Goal: Task Accomplishment & Management: Use online tool/utility

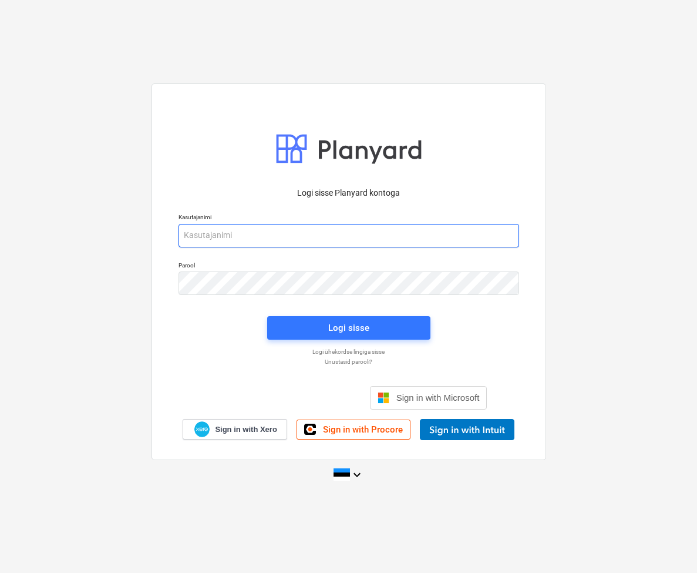
type input "[EMAIL_ADDRESS][DOMAIN_NAME]"
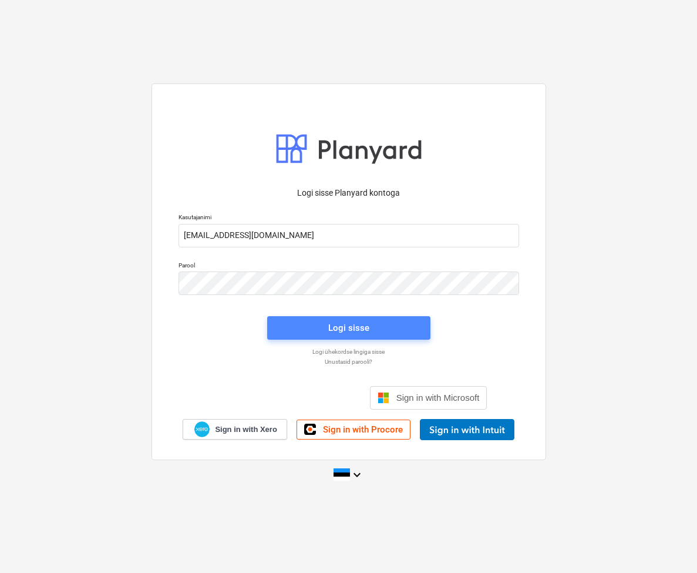
click at [377, 321] on span "Logi sisse" at bounding box center [348, 327] width 135 height 15
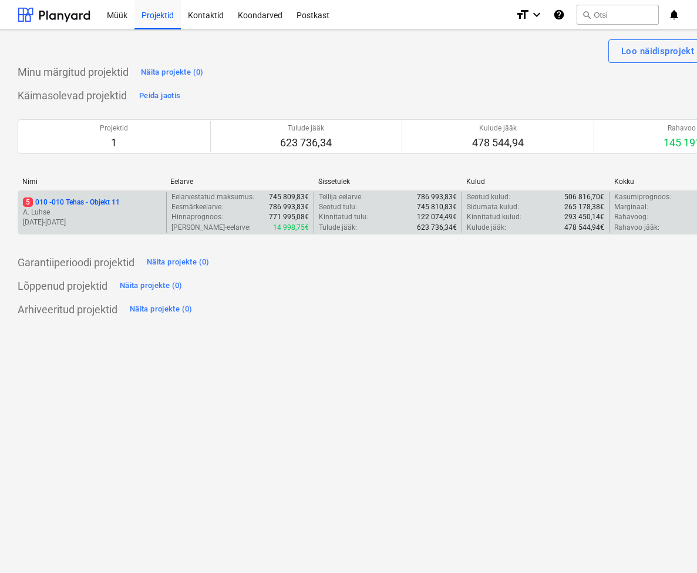
click at [100, 207] on p "A. Luhse" at bounding box center [92, 212] width 139 height 10
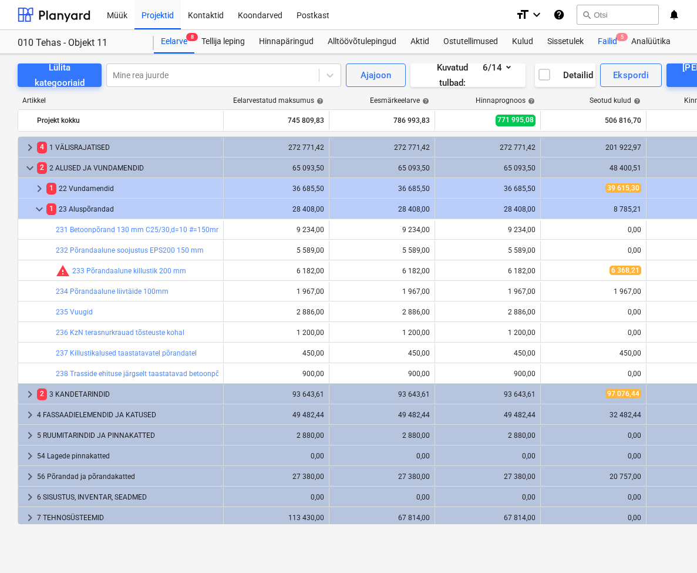
click at [605, 41] on div "Failid 5" at bounding box center [607, 41] width 33 height 23
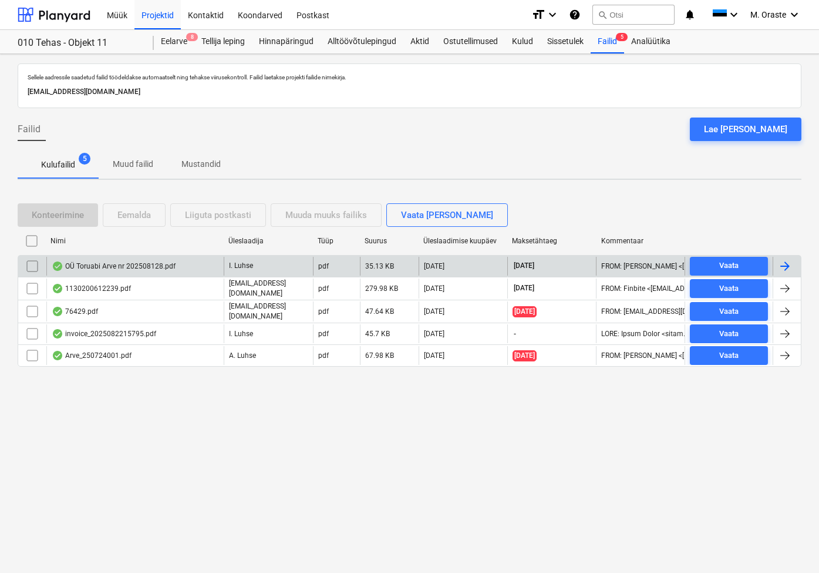
click at [126, 258] on div "OÜ Toruabi Arve nr 202508128.pdf" at bounding box center [134, 266] width 177 height 19
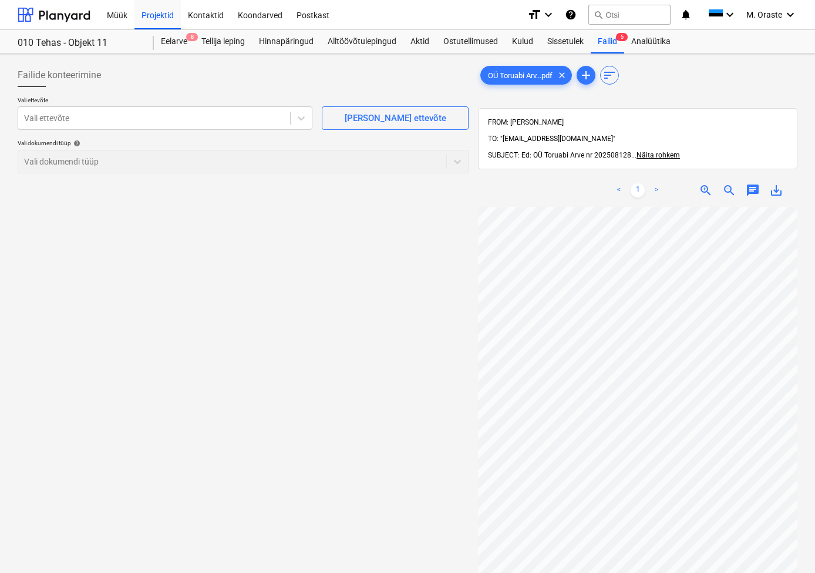
click at [317, 109] on div "Vali ettevõte Vali ettevõte [PERSON_NAME] uus ettevõte" at bounding box center [243, 112] width 451 height 33
click at [300, 113] on icon at bounding box center [301, 118] width 12 height 12
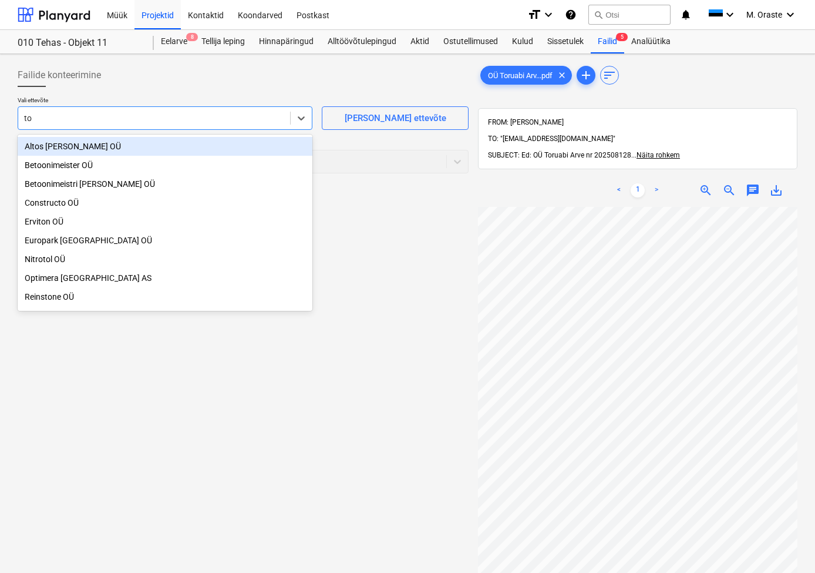
type input "t"
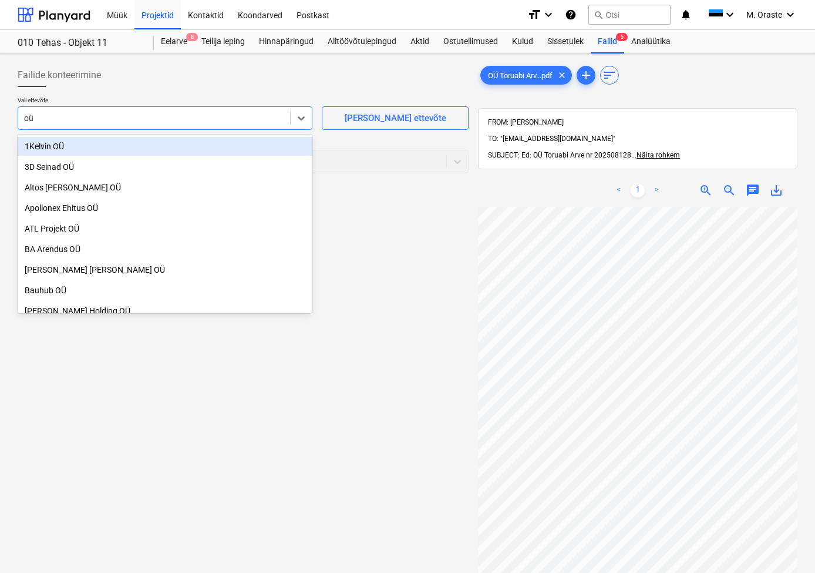
type input "o"
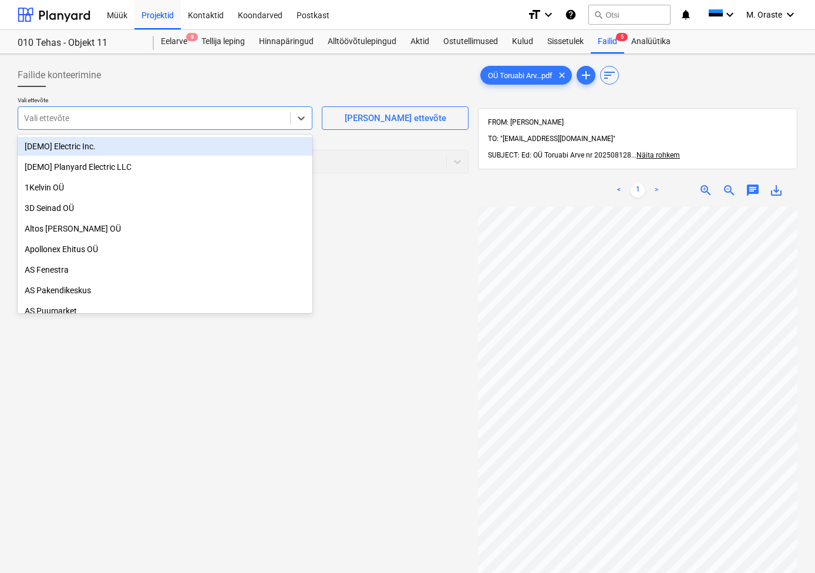
click at [385, 223] on div "Failide konteerimine Vali ettevõte option [DEMO] Electric Inc. focused, 1 of 77…" at bounding box center [243, 405] width 461 height 693
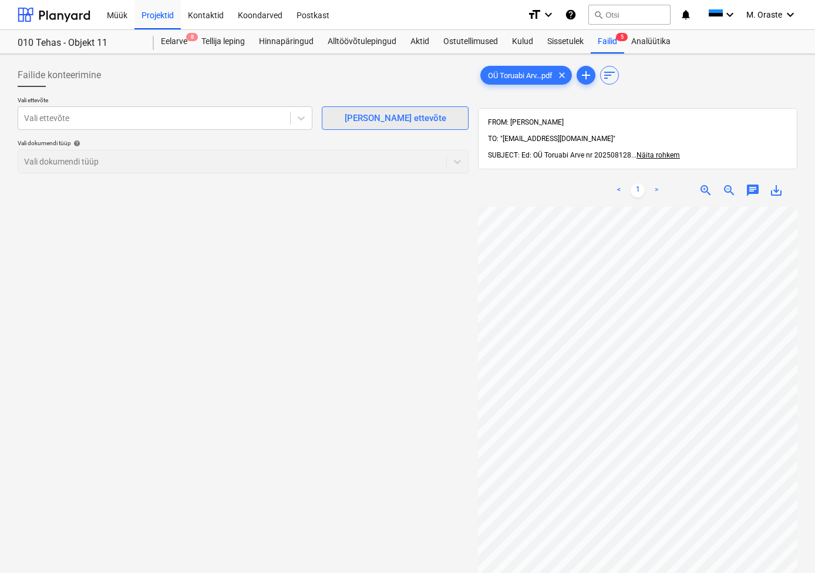
click at [408, 127] on button "[PERSON_NAME] ettevõte" at bounding box center [395, 117] width 147 height 23
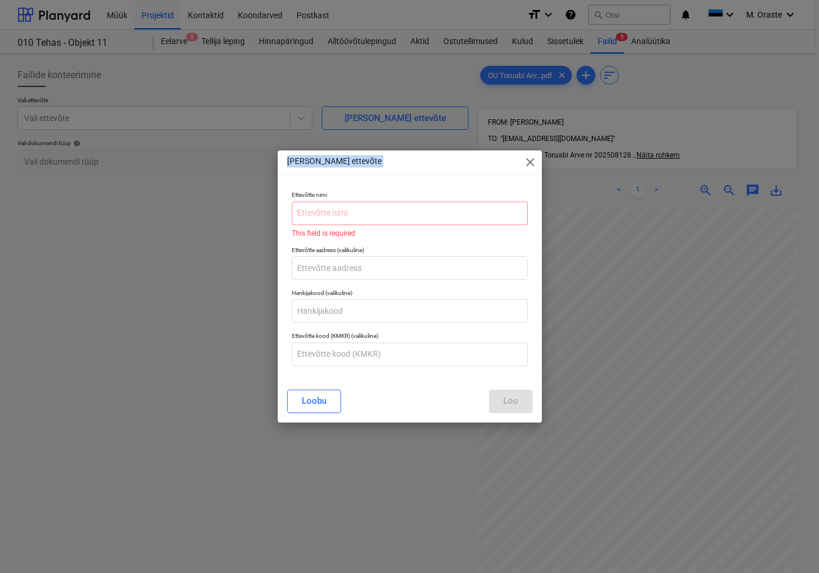
drag, startPoint x: 473, startPoint y: 166, endPoint x: 266, endPoint y: 162, distance: 206.8
click at [266, 162] on div "[PERSON_NAME] uus ettevõte close Ettevõtte nimi This field is required Ettevõtt…" at bounding box center [409, 286] width 819 height 573
click at [463, 207] on input "text" at bounding box center [410, 212] width 236 height 23
click at [531, 159] on span "close" at bounding box center [530, 162] width 14 height 14
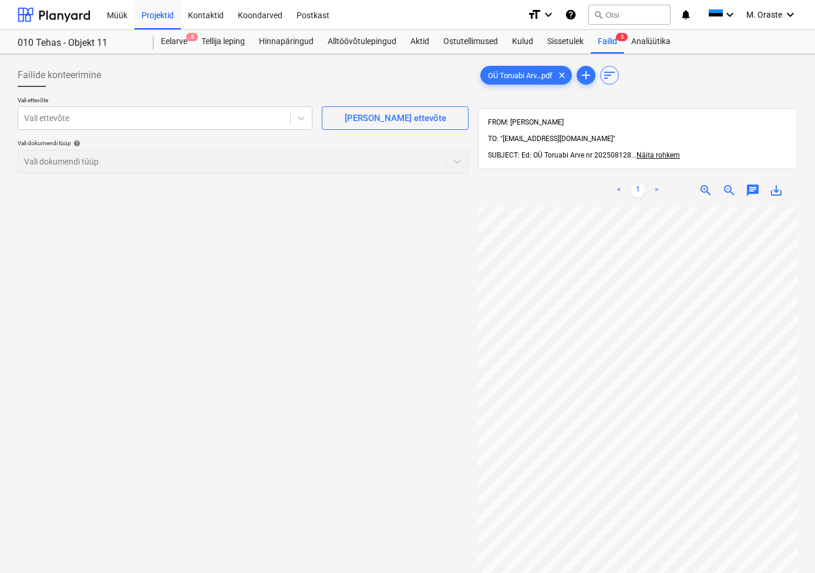
scroll to position [0, 36]
click at [697, 183] on span "save_alt" at bounding box center [776, 190] width 14 height 14
click at [404, 125] on div "[PERSON_NAME] ettevõte" at bounding box center [396, 117] width 102 height 15
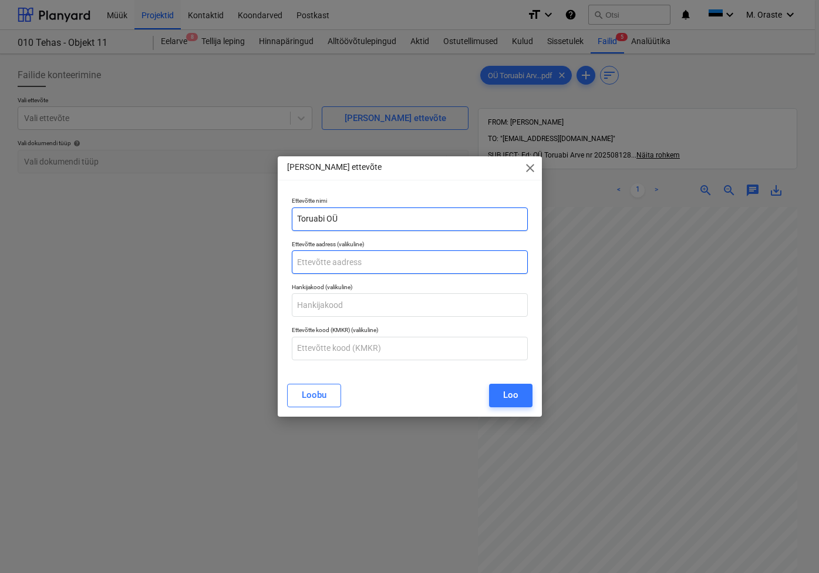
type input "Toruabi OÜ"
paste input "[STREET_ADDRESS]"
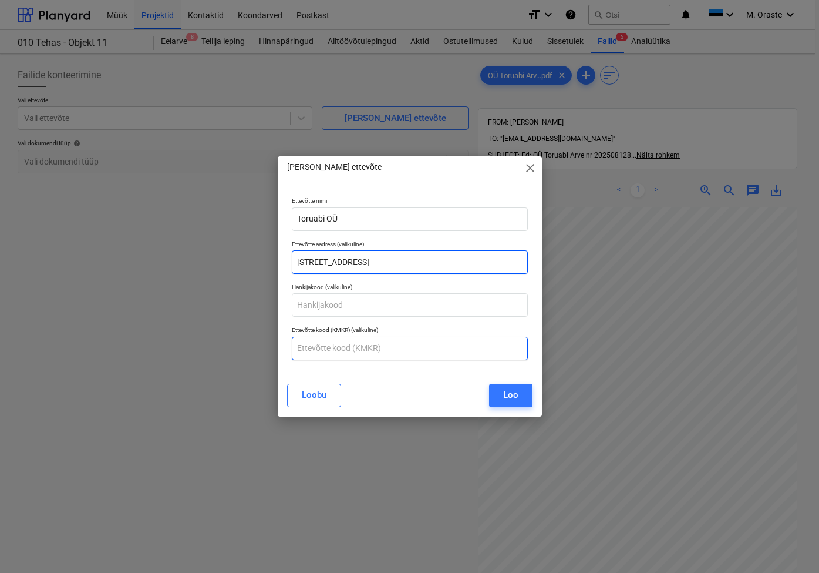
type input "[STREET_ADDRESS]"
click at [388, 346] on input "text" at bounding box center [410, 348] width 236 height 23
paste input "EE101483429"
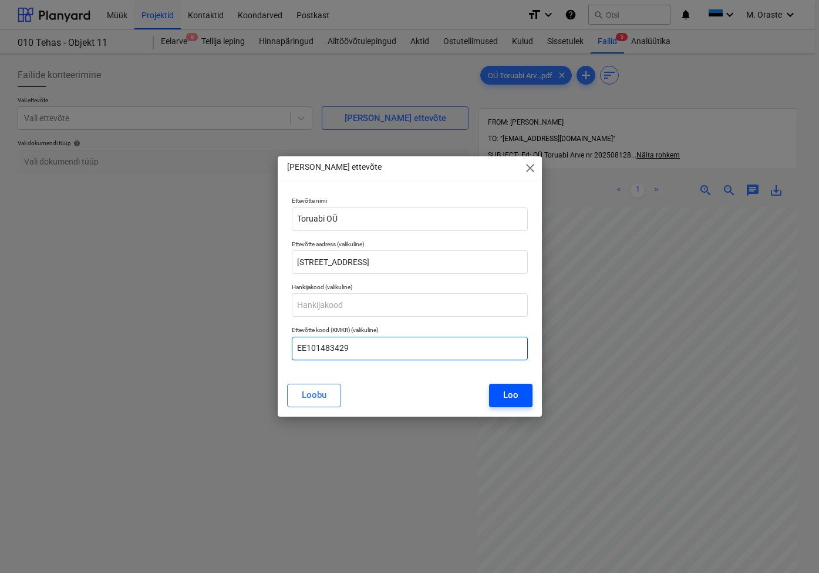
type input "EE101483429"
click at [512, 404] on button "Loo" at bounding box center [510, 395] width 43 height 23
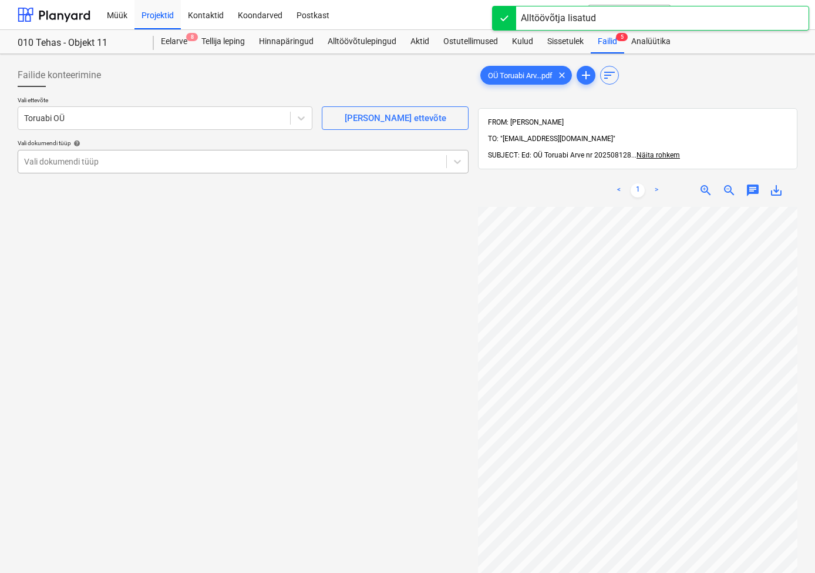
click at [299, 157] on div at bounding box center [232, 162] width 416 height 12
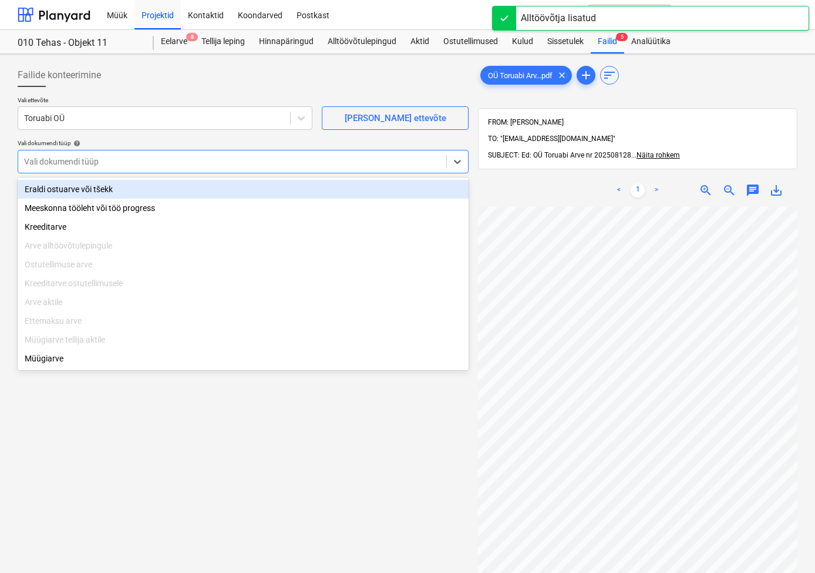
click at [113, 183] on div "Eraldi ostuarve või tšekk" at bounding box center [243, 189] width 451 height 19
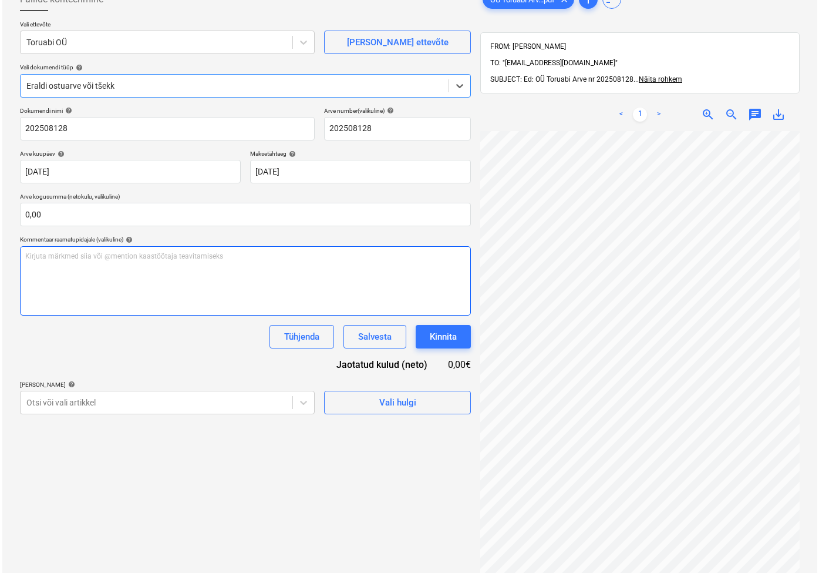
scroll to position [78, 0]
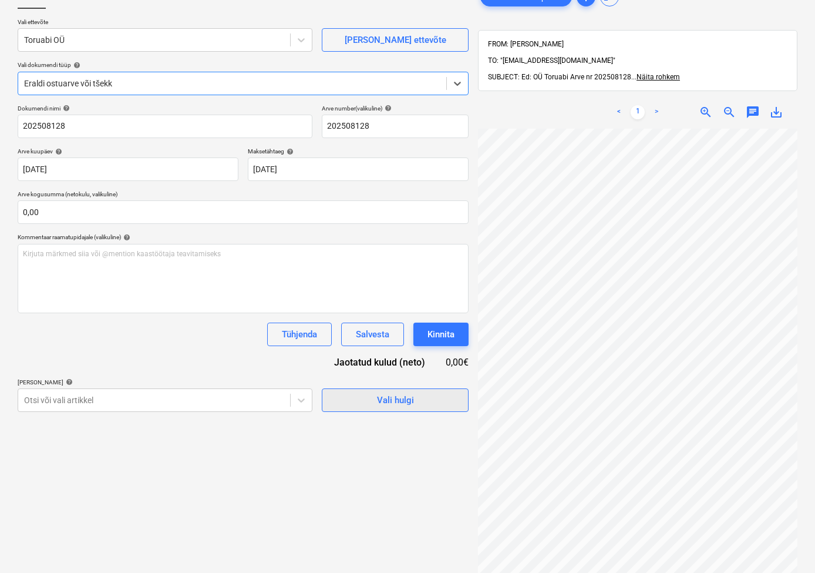
click at [372, 404] on span "Vali hulgi" at bounding box center [395, 399] width 117 height 15
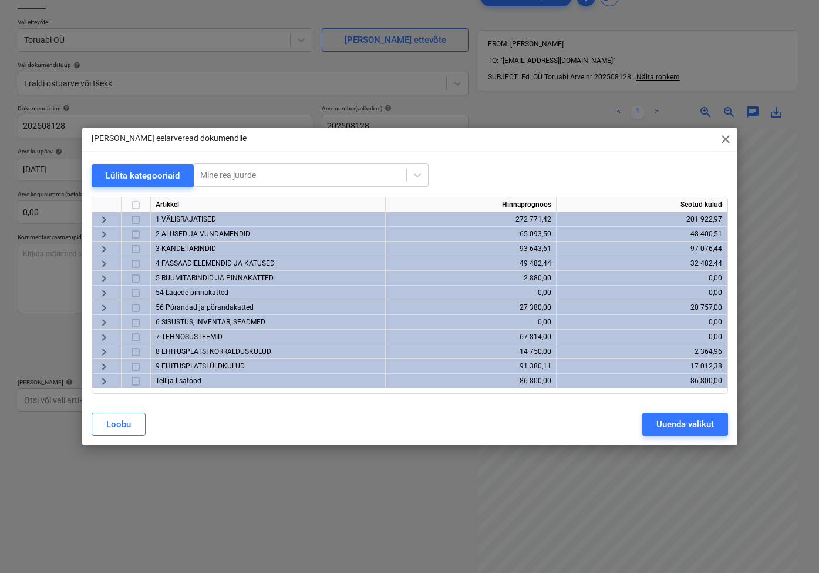
click at [106, 366] on span "keyboard_arrow_right" at bounding box center [104, 366] width 14 height 14
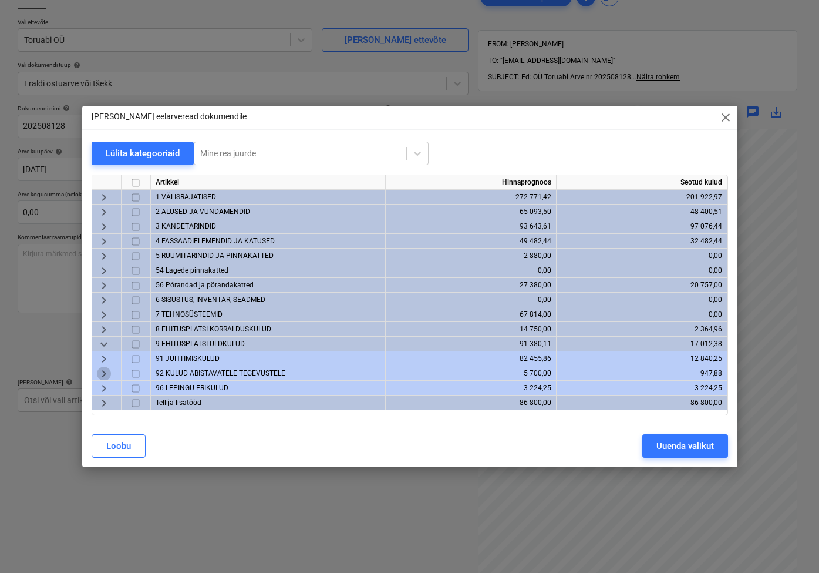
click at [99, 372] on span "keyboard_arrow_right" at bounding box center [104, 374] width 14 height 14
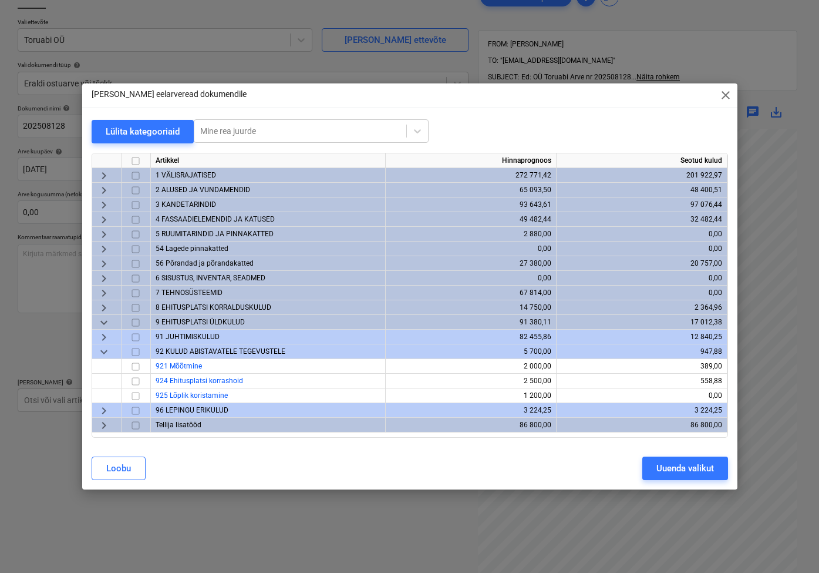
click at [104, 409] on span "keyboard_arrow_right" at bounding box center [104, 411] width 14 height 14
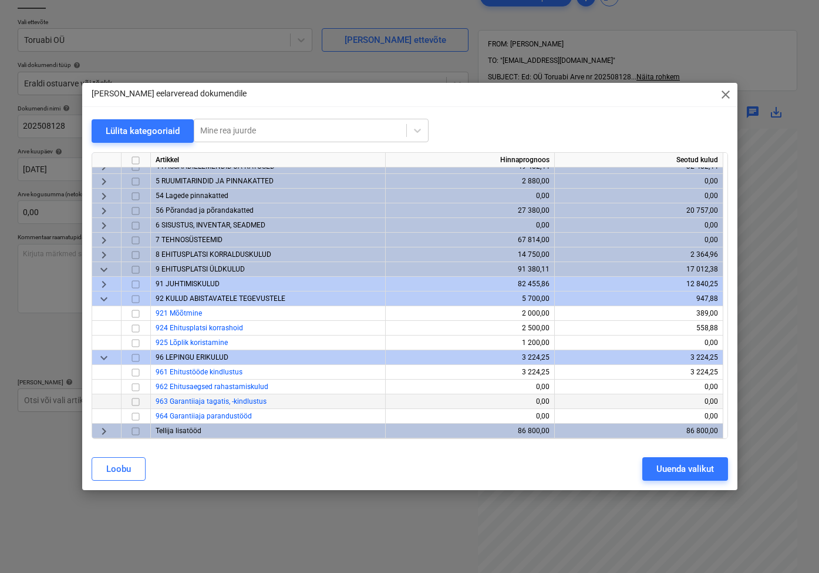
scroll to position [52, 0]
click at [101, 284] on span "keyboard_arrow_right" at bounding box center [104, 284] width 14 height 14
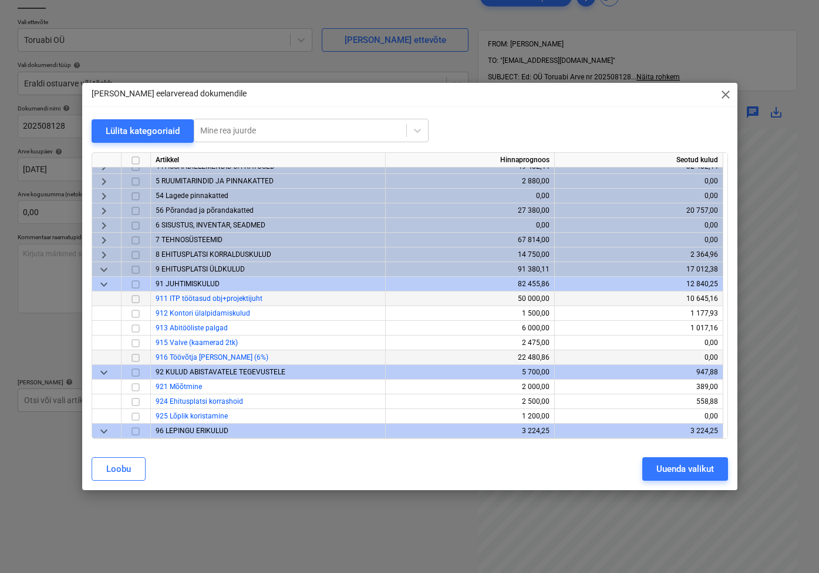
click at [106, 268] on span "keyboard_arrow_down" at bounding box center [104, 269] width 14 height 14
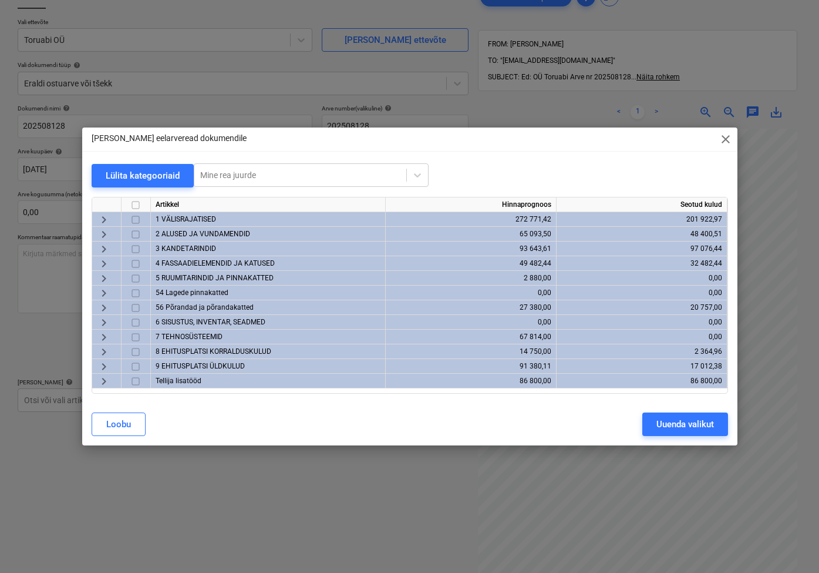
scroll to position [0, 0]
click at [105, 347] on span "keyboard_arrow_right" at bounding box center [104, 352] width 14 height 14
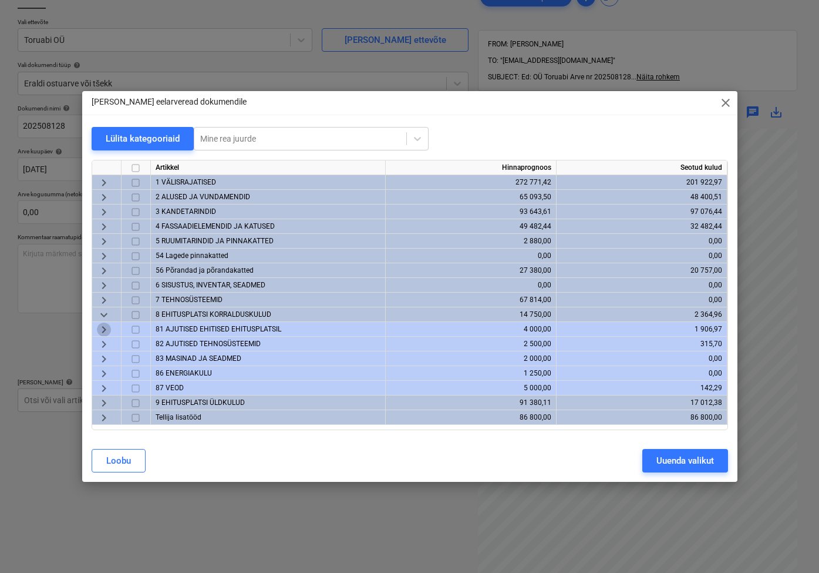
click at [103, 330] on span "keyboard_arrow_right" at bounding box center [104, 329] width 14 height 14
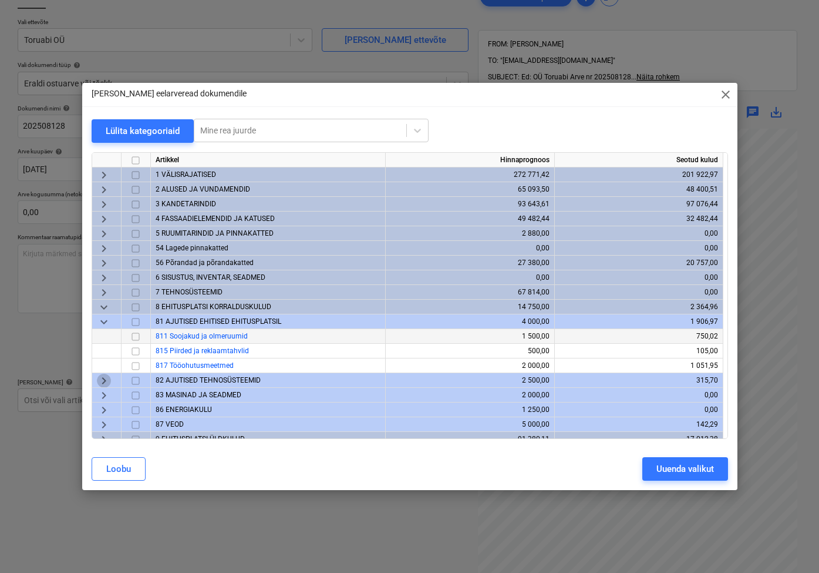
click at [105, 381] on span "keyboard_arrow_right" at bounding box center [104, 380] width 14 height 14
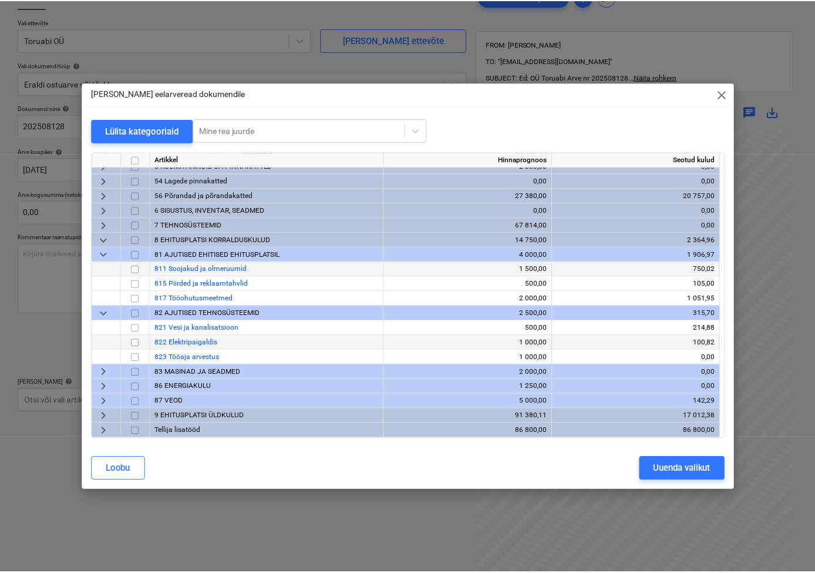
scroll to position [67, 0]
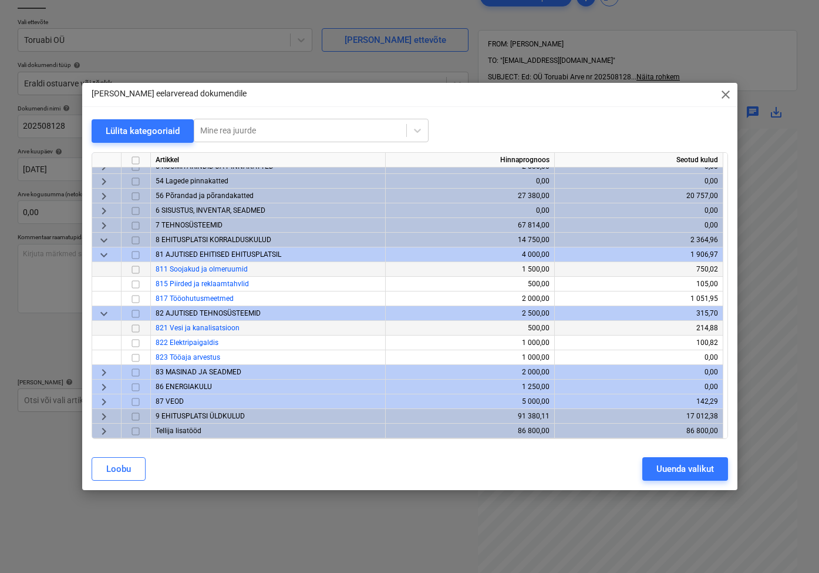
click at [136, 328] on input "checkbox" at bounding box center [136, 328] width 14 height 14
click at [697, 481] on div "[PERSON_NAME] valikut" at bounding box center [410, 468] width 651 height 33
click at [697, 469] on div "Uuenda valikut" at bounding box center [686, 468] width 58 height 15
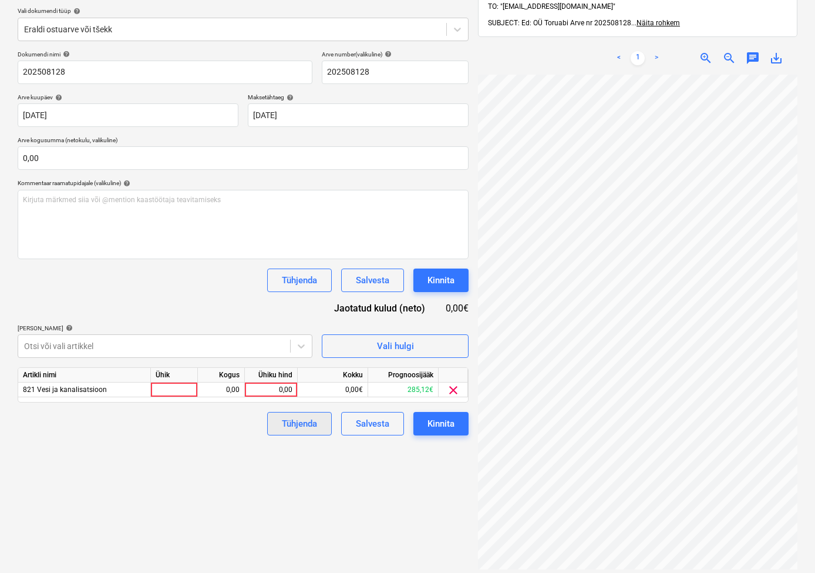
scroll to position [140, 0]
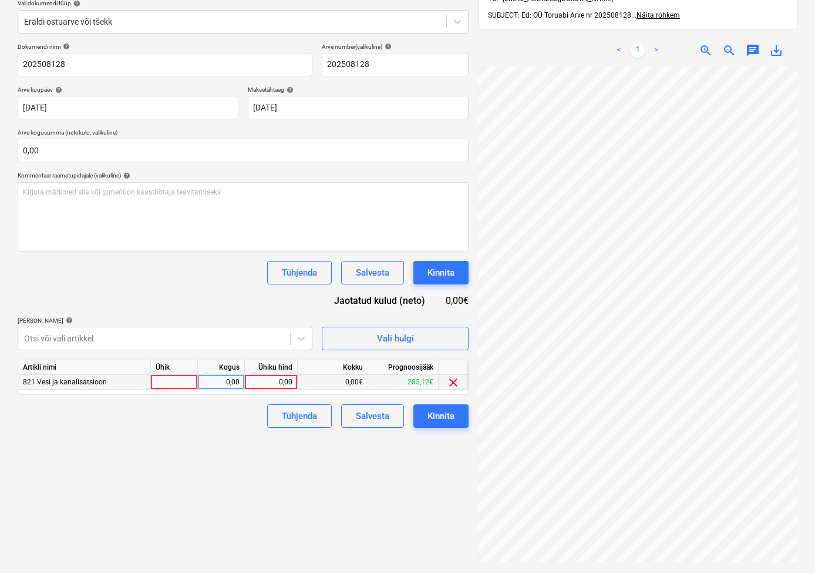
click at [179, 385] on div at bounding box center [174, 382] width 47 height 15
type input "kmpl"
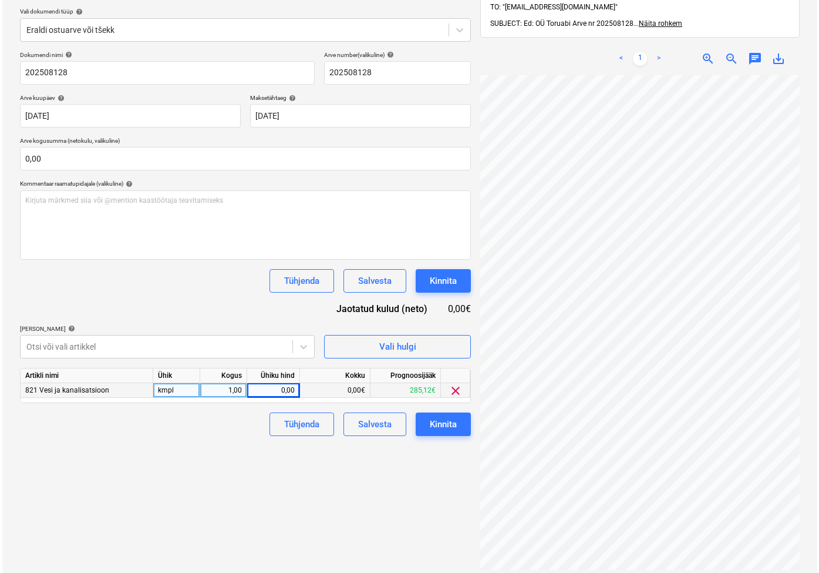
scroll to position [132, 0]
type input "228,77"
click at [447, 421] on div "Kinnita" at bounding box center [441, 423] width 27 height 15
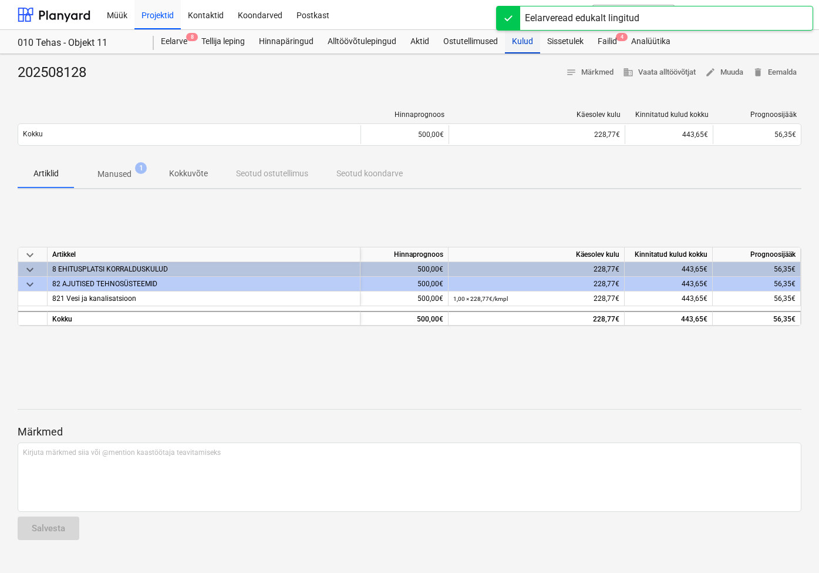
click at [527, 38] on div "Kulud" at bounding box center [522, 41] width 35 height 23
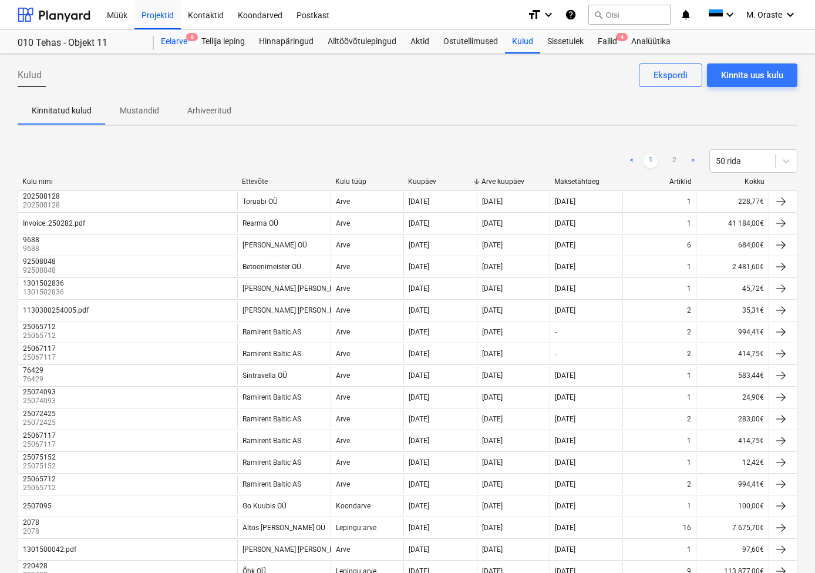
click at [170, 36] on div "Eelarve 8" at bounding box center [174, 41] width 41 height 23
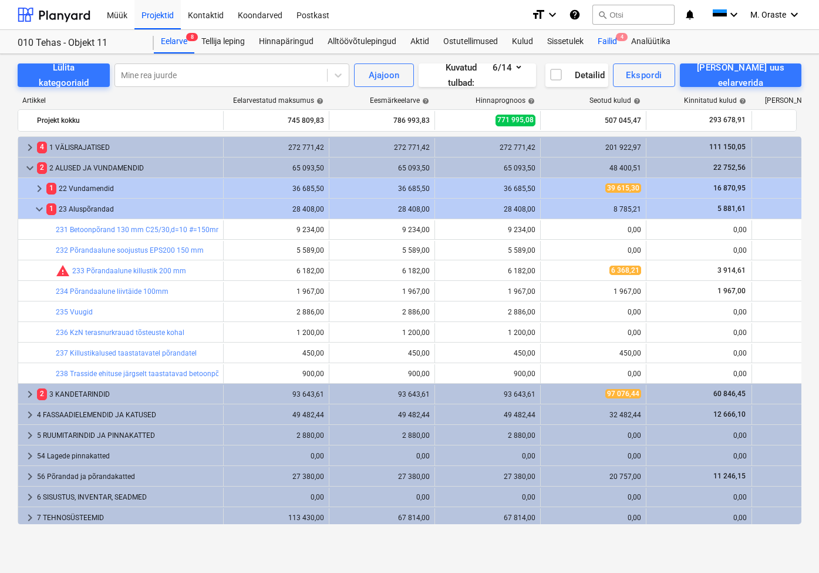
click at [603, 46] on div "Failid 4" at bounding box center [607, 41] width 33 height 23
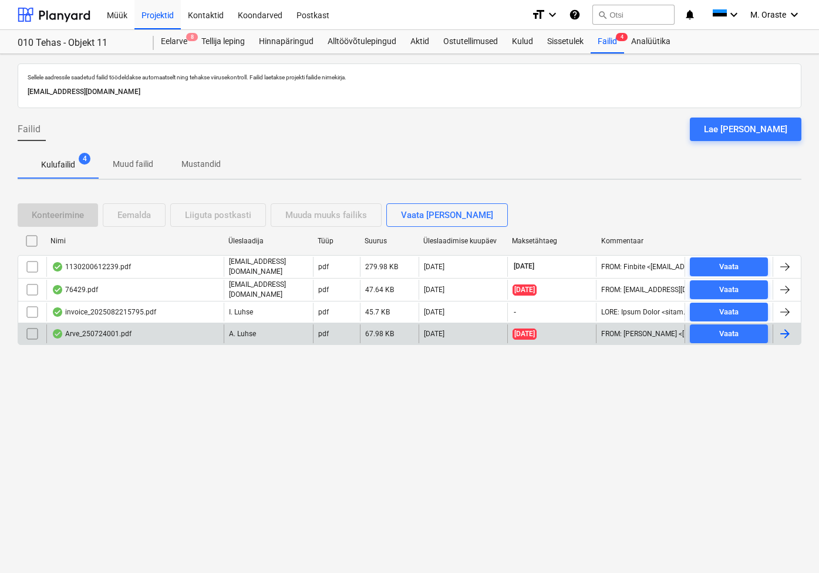
click at [134, 330] on div "Arve_250724001.pdf" at bounding box center [134, 333] width 177 height 19
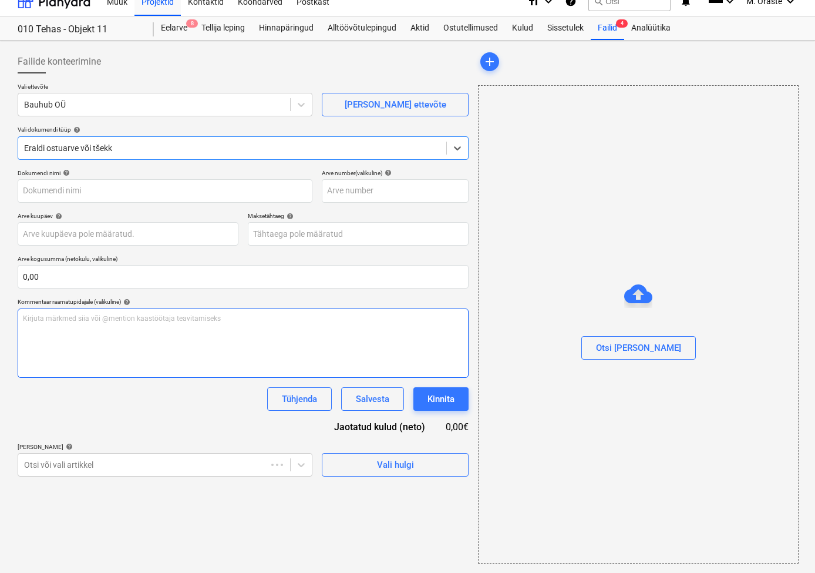
type input "250724001"
type input "[DATE]"
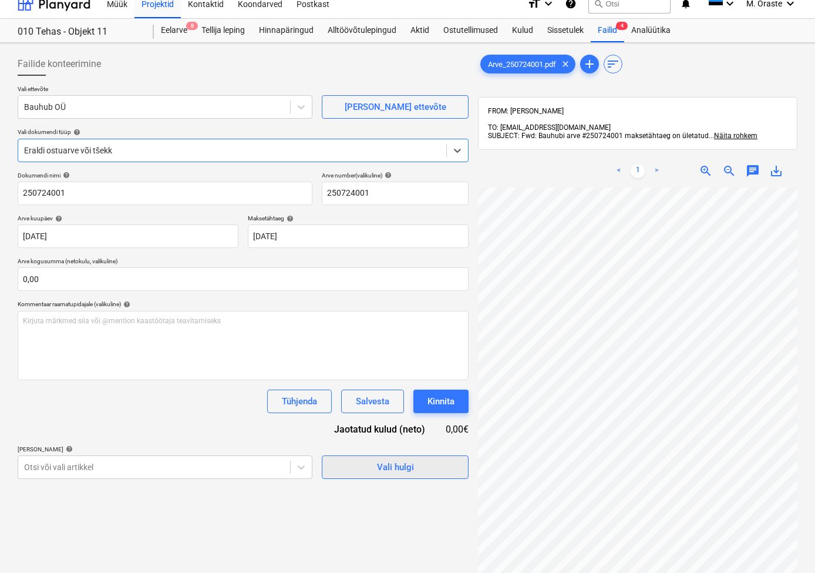
click at [383, 467] on div "Vali hulgi" at bounding box center [395, 466] width 37 height 15
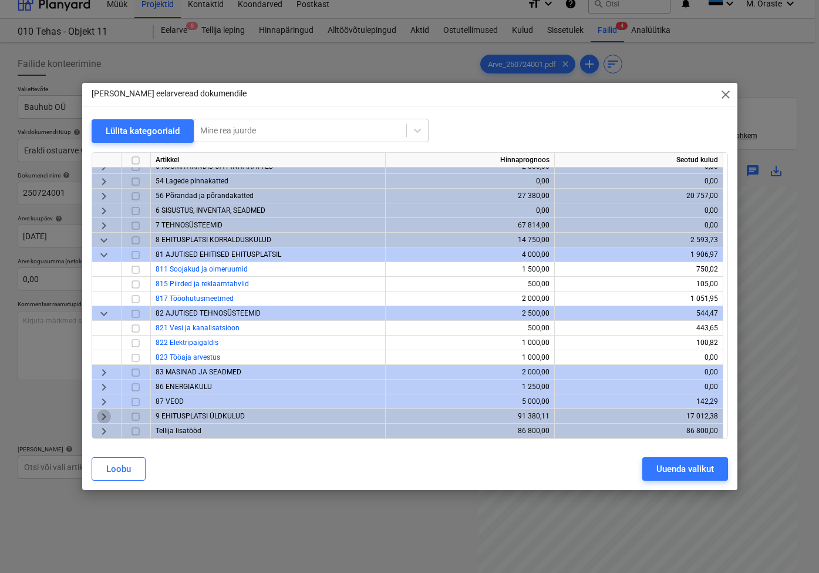
click at [103, 416] on span "keyboard_arrow_right" at bounding box center [104, 416] width 14 height 14
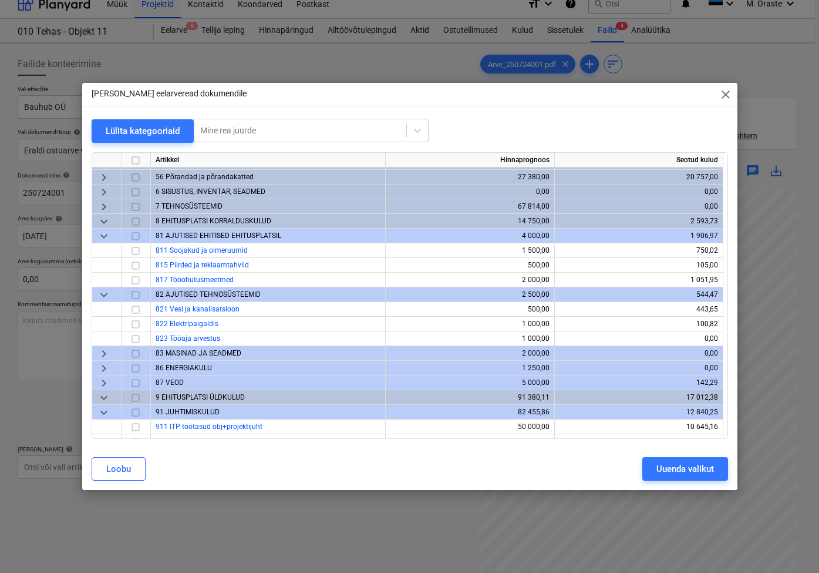
click at [106, 219] on span "keyboard_arrow_down" at bounding box center [104, 221] width 14 height 14
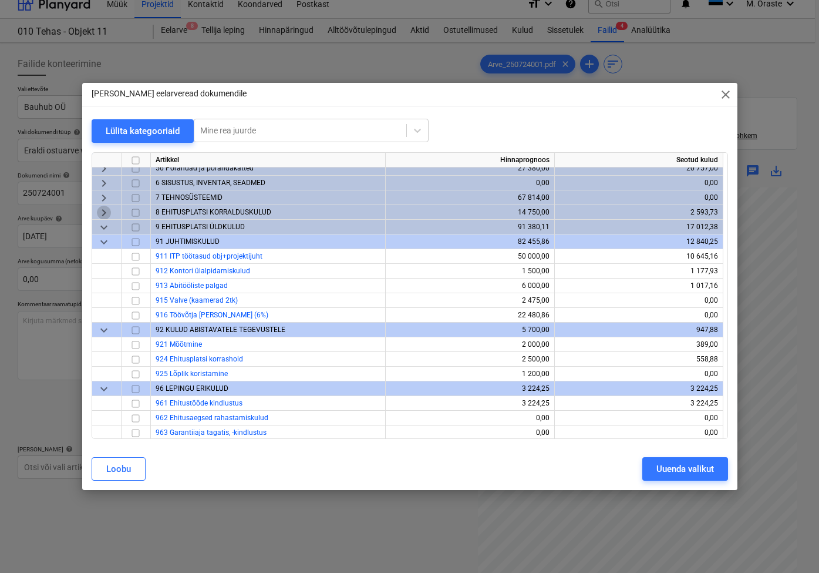
click at [99, 213] on span "keyboard_arrow_right" at bounding box center [104, 212] width 14 height 14
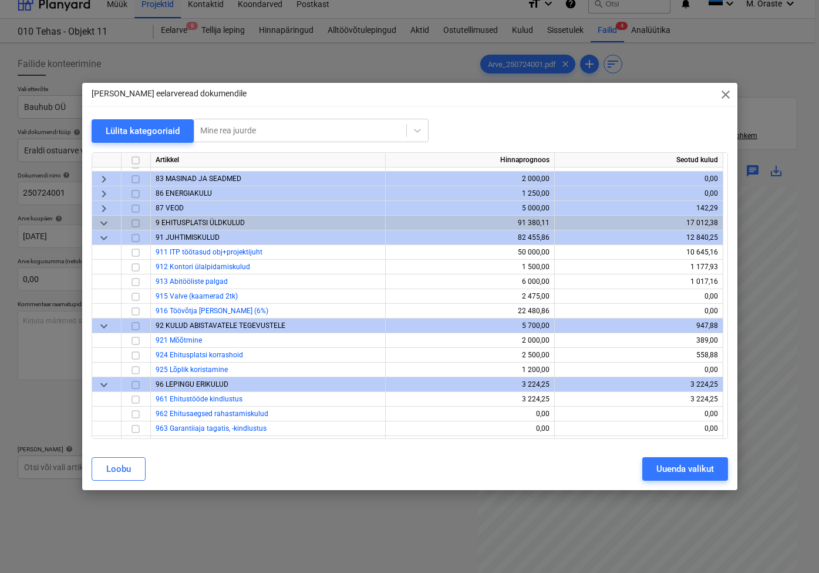
scroll to position [261, 0]
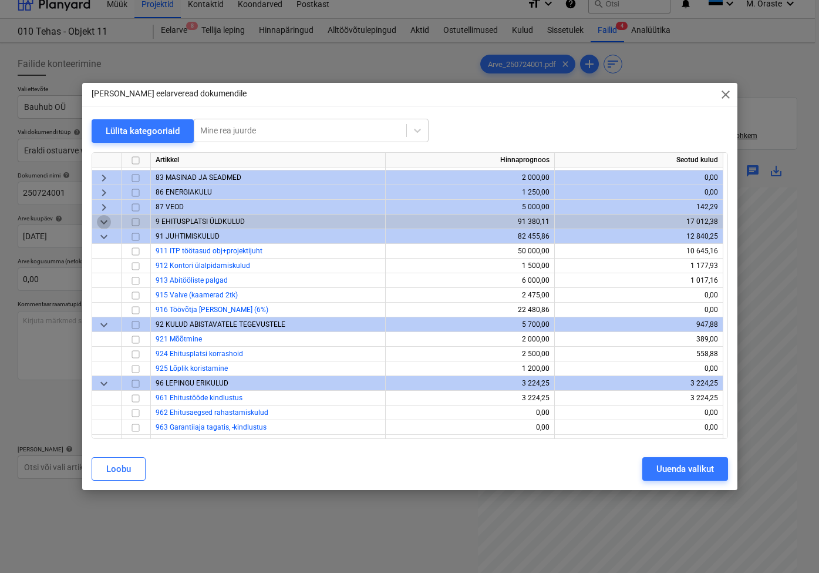
click at [101, 220] on span "keyboard_arrow_down" at bounding box center [104, 221] width 14 height 14
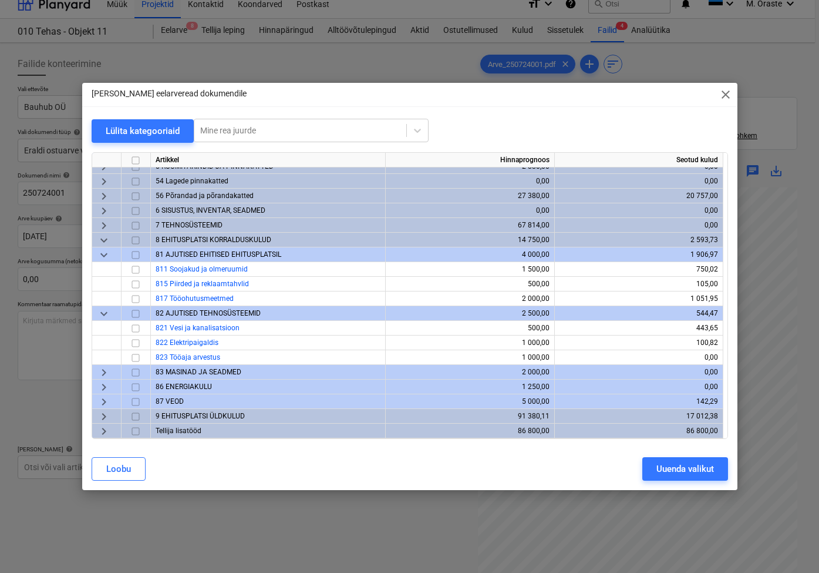
click at [106, 237] on span "keyboard_arrow_down" at bounding box center [104, 240] width 14 height 14
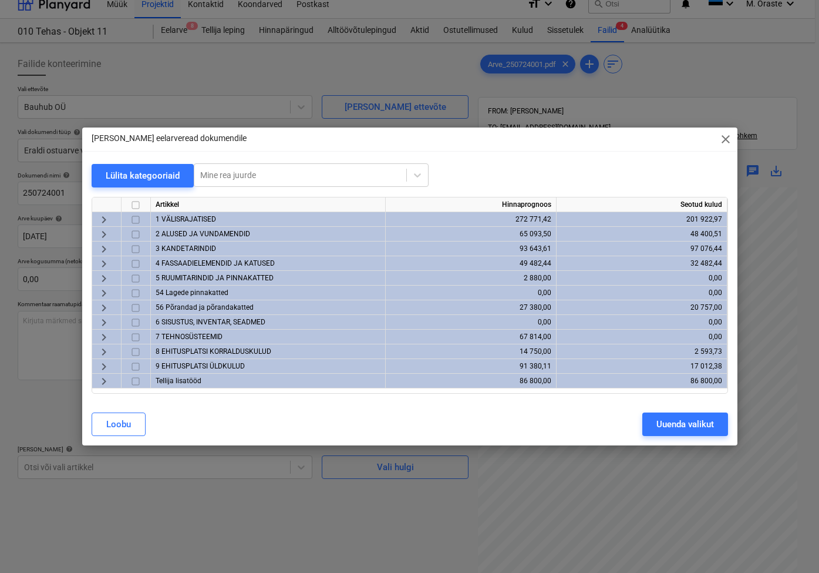
scroll to position [0, 0]
click at [107, 349] on span "keyboard_arrow_right" at bounding box center [104, 352] width 14 height 14
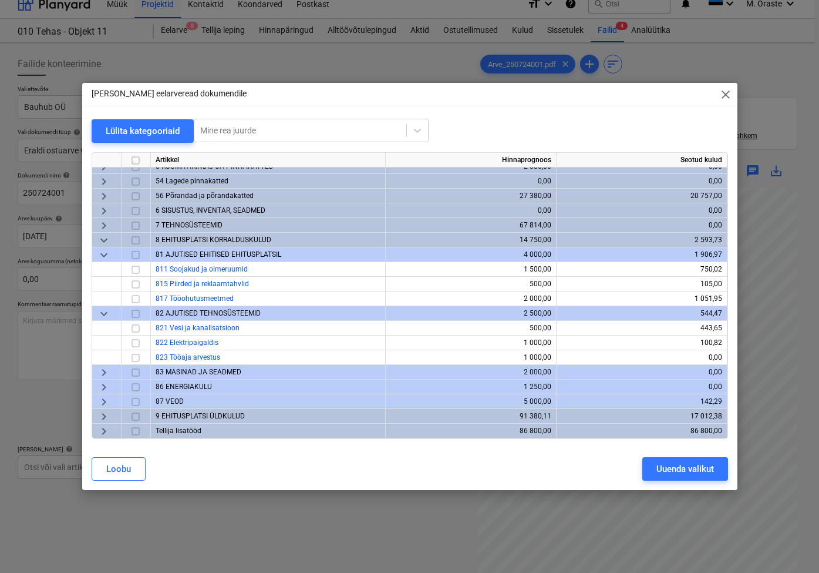
scroll to position [71, 0]
click at [100, 409] on span "keyboard_arrow_right" at bounding box center [104, 416] width 14 height 14
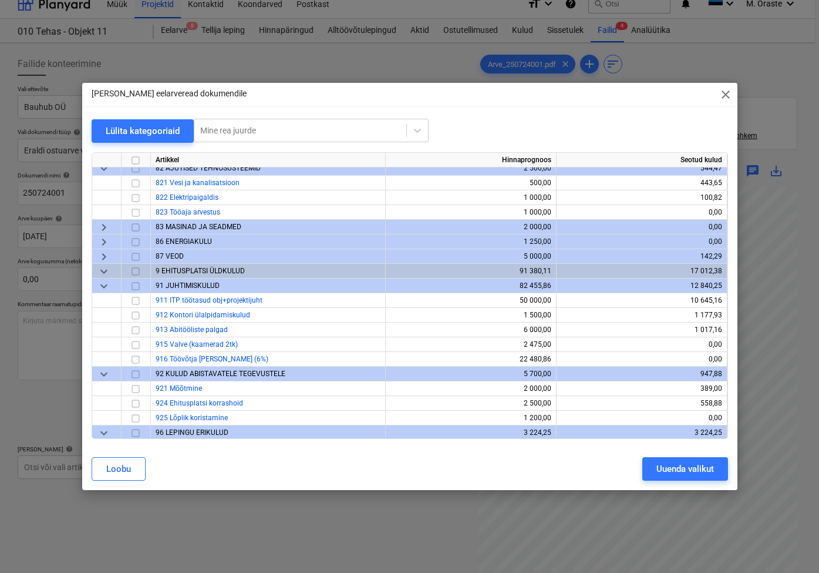
scroll to position [208, 0]
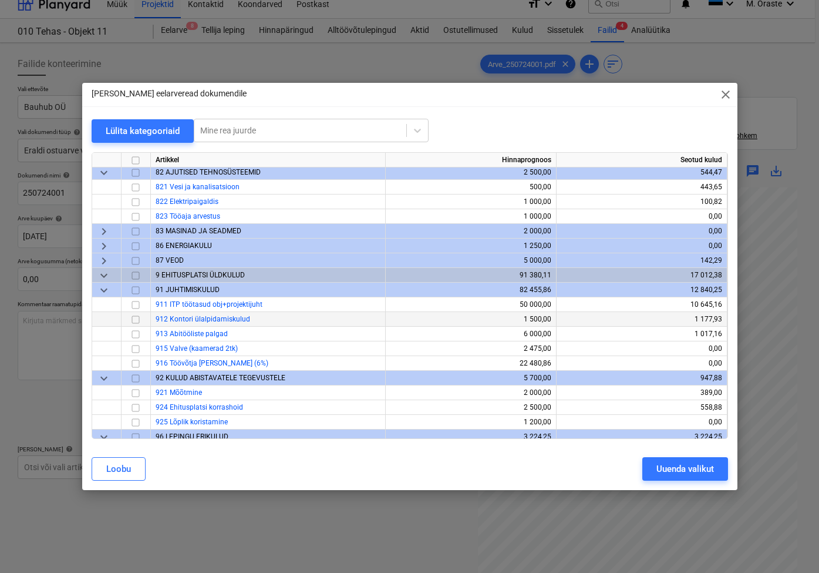
click at [136, 318] on input "checkbox" at bounding box center [136, 319] width 14 height 14
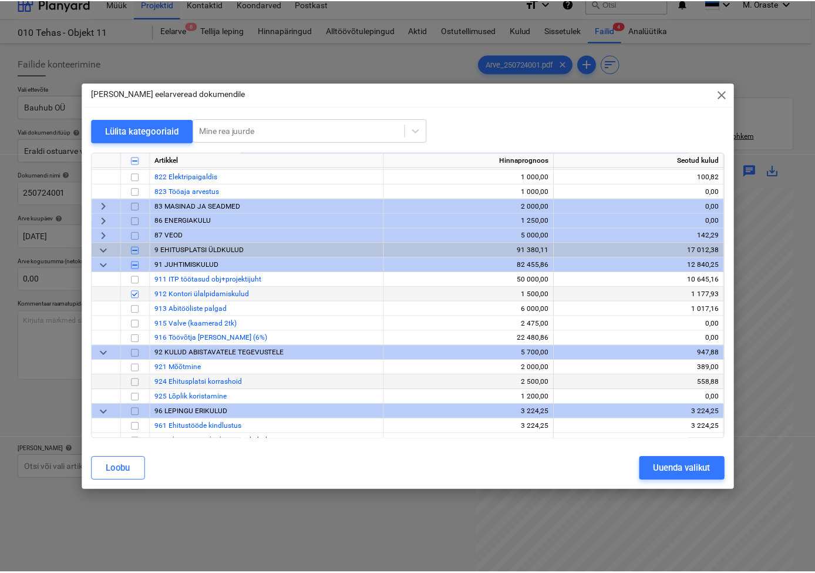
scroll to position [234, 0]
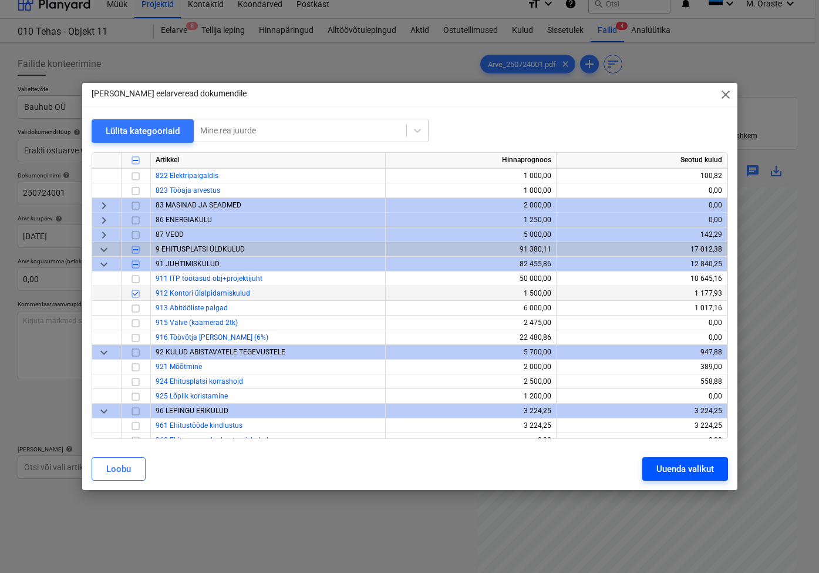
click at [697, 476] on div "Uuenda valikut" at bounding box center [686, 468] width 58 height 15
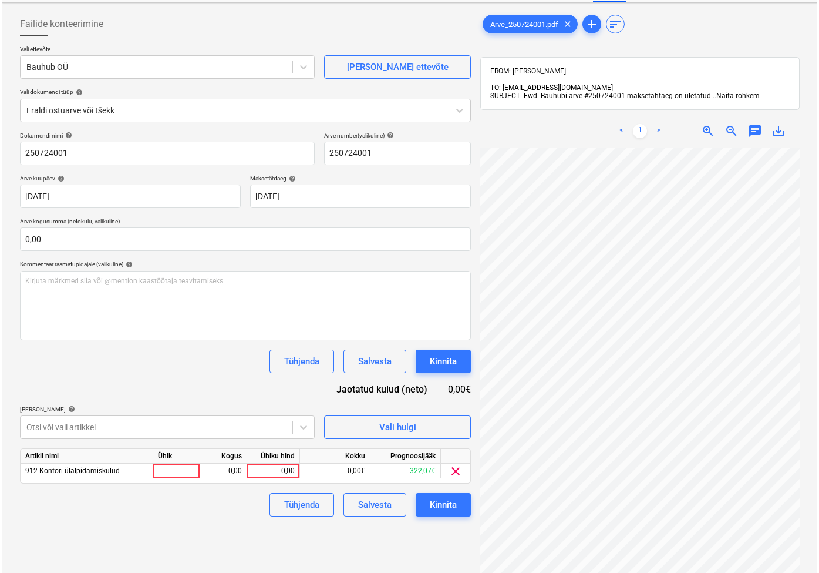
scroll to position [54, 0]
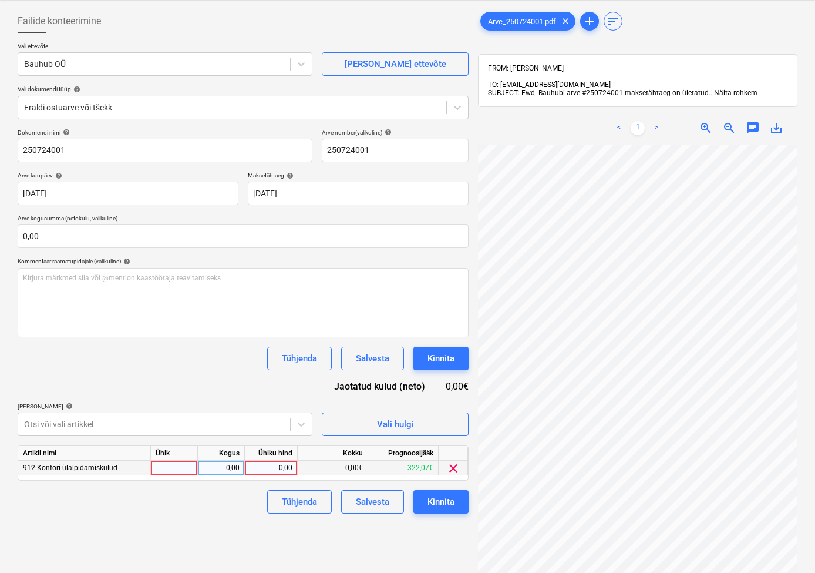
click at [184, 468] on div at bounding box center [174, 468] width 47 height 15
type input "kmpl"
type input "240"
click at [461, 506] on button "Kinnita" at bounding box center [441, 501] width 55 height 23
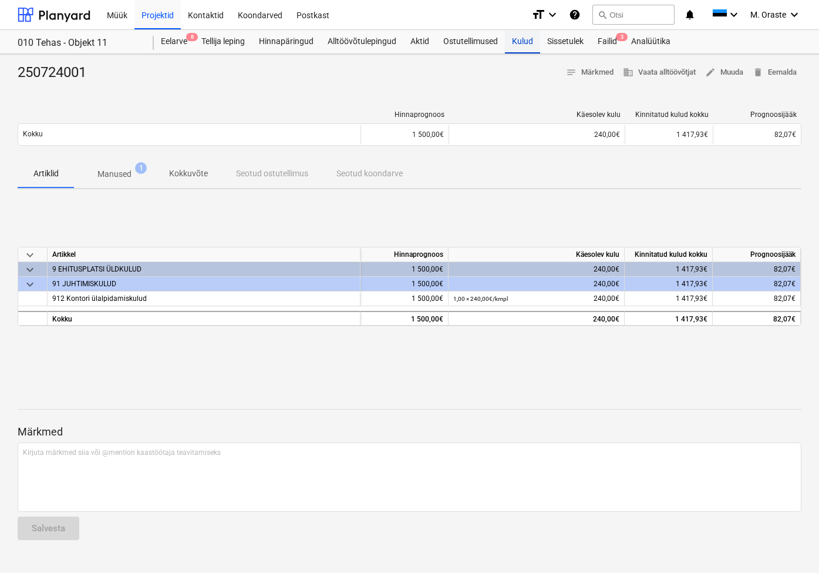
click at [530, 39] on div "Kulud" at bounding box center [522, 41] width 35 height 23
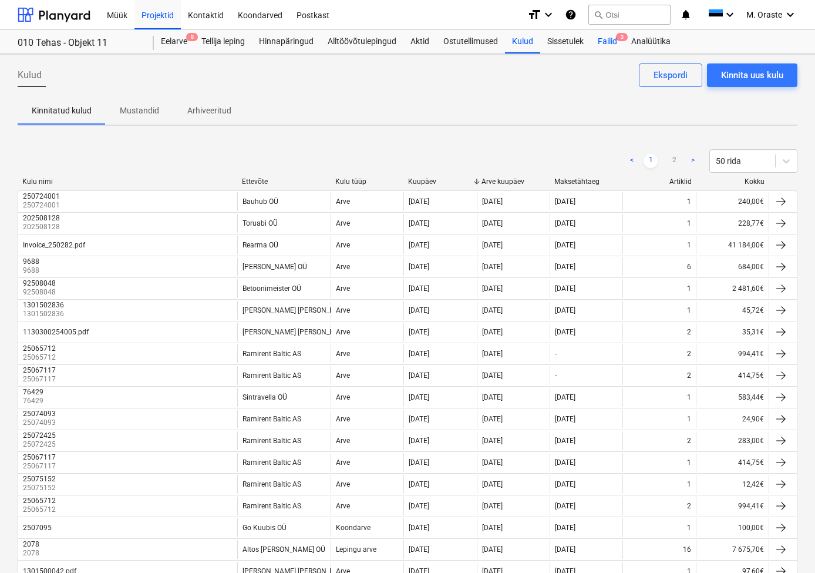
click at [608, 41] on div "Failid 3" at bounding box center [607, 41] width 33 height 23
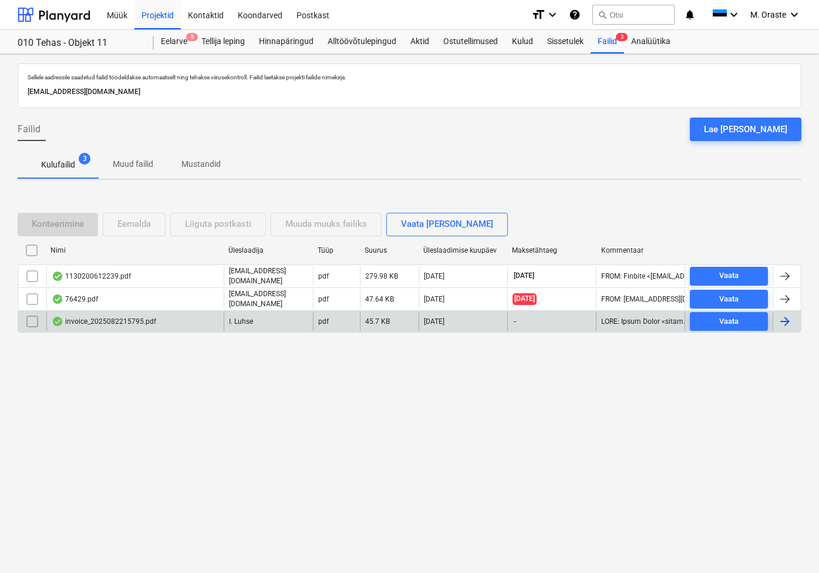
click at [95, 321] on div "invoice_2025082215795.pdf" at bounding box center [104, 321] width 105 height 9
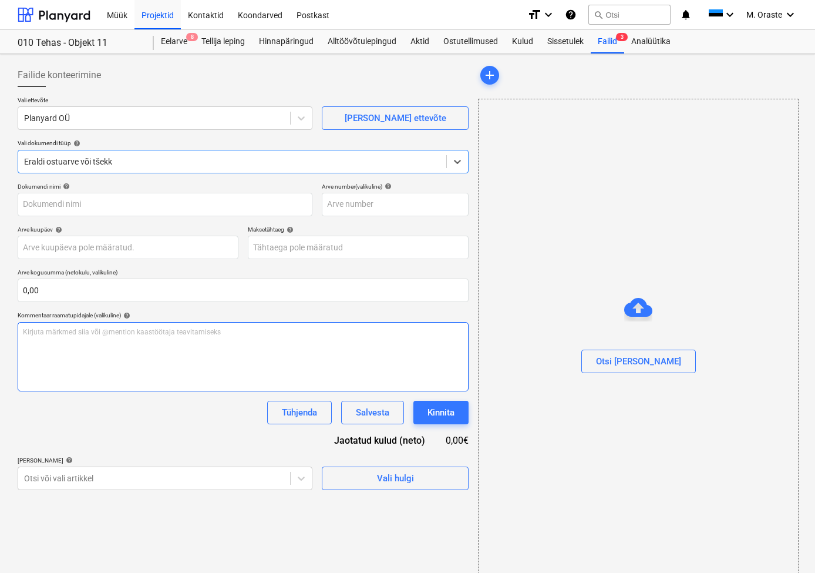
type input "2025082215795"
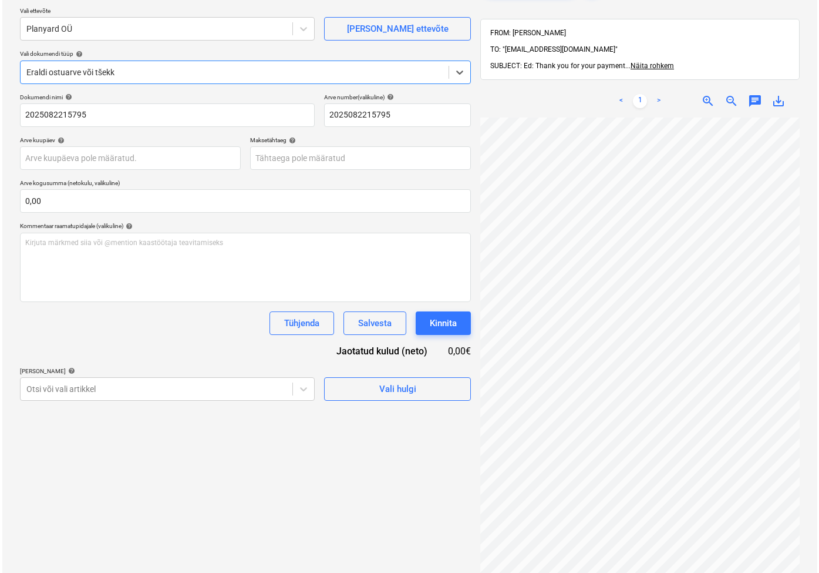
scroll to position [95, 0]
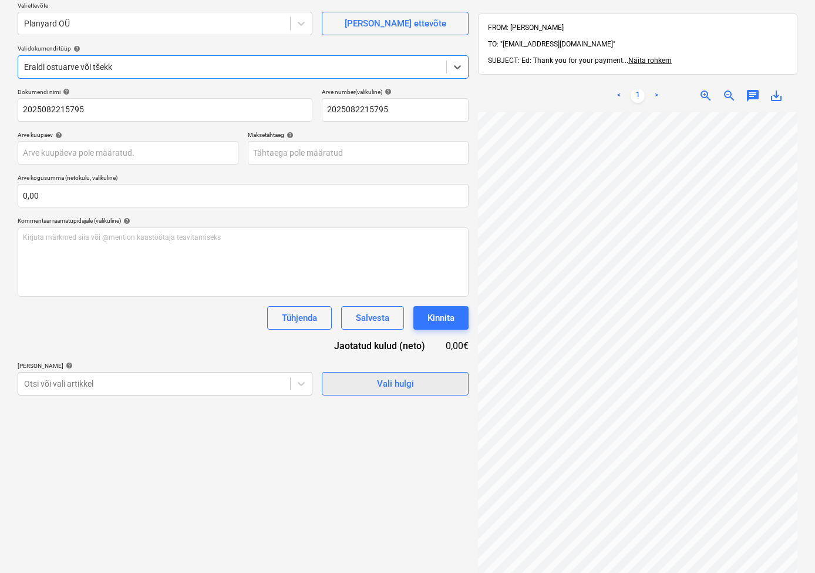
click at [381, 391] on button "Vali hulgi" at bounding box center [395, 383] width 147 height 23
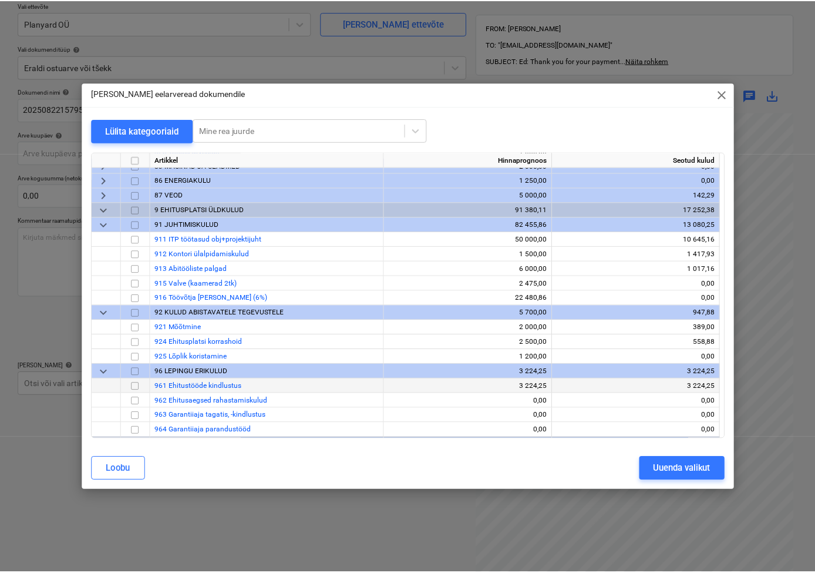
scroll to position [277, 0]
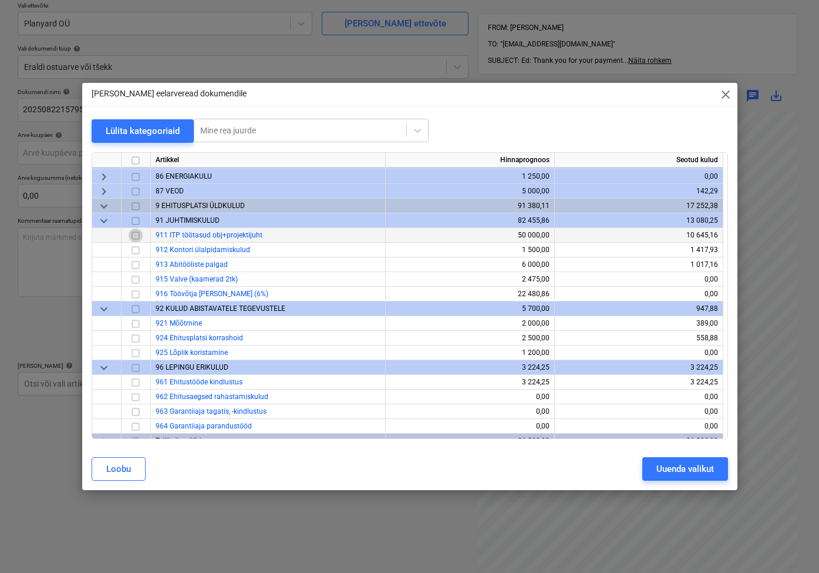
click at [139, 238] on input "checkbox" at bounding box center [136, 235] width 14 height 14
click at [677, 468] on div "Uuenda valikut" at bounding box center [686, 468] width 58 height 15
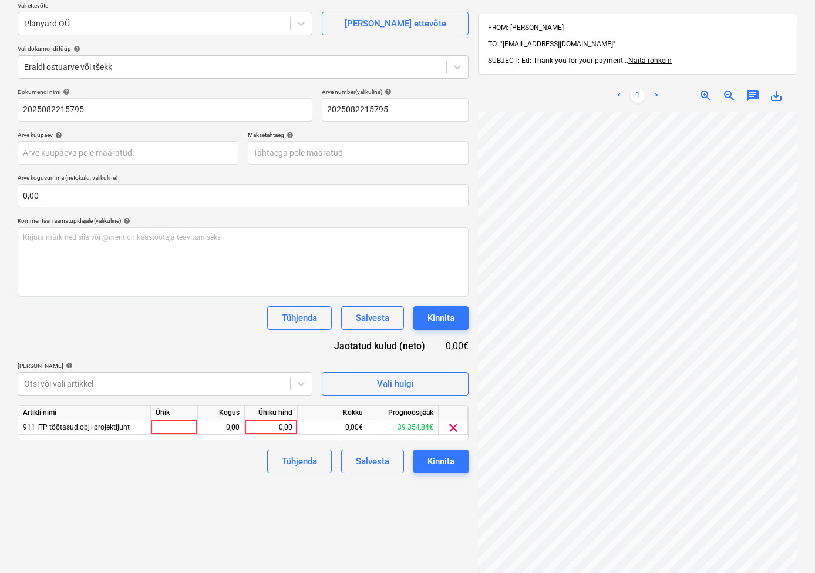
scroll to position [156, 0]
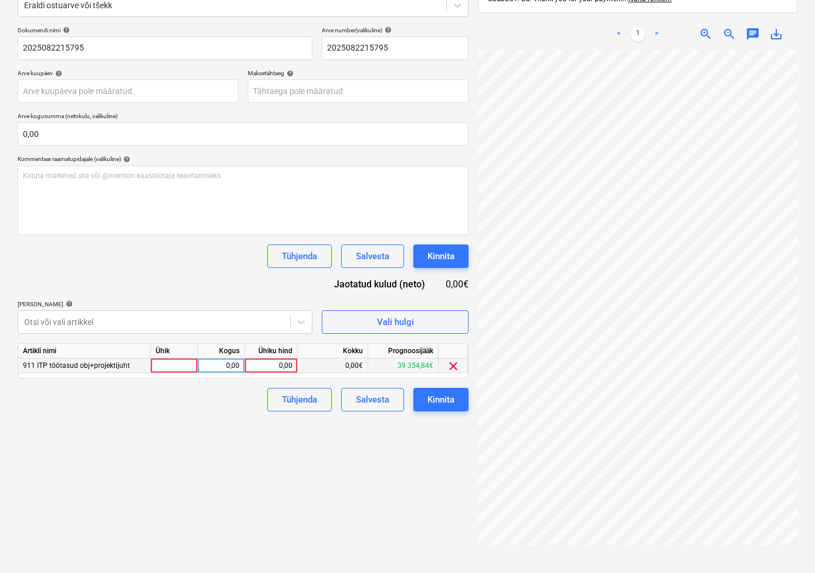
click at [190, 365] on div at bounding box center [174, 365] width 47 height 15
type input "m"
type input "kmpl"
type input "597"
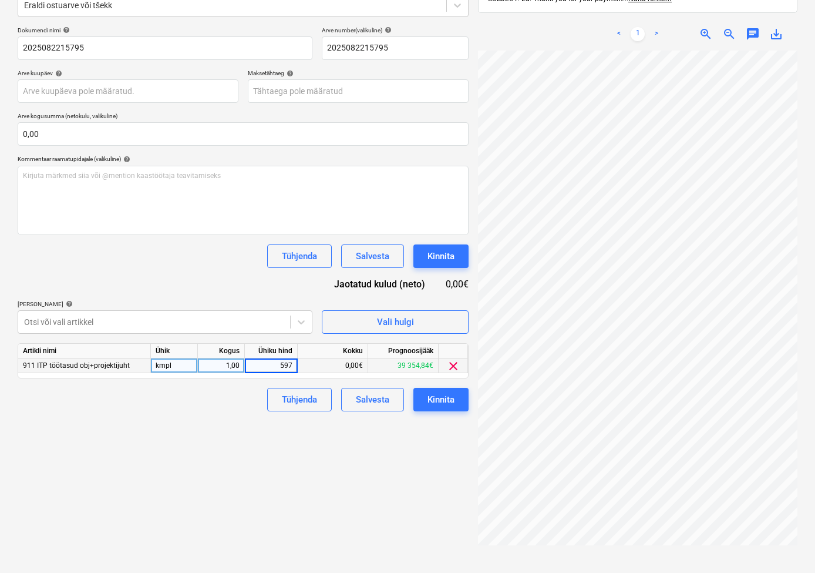
click at [406, 478] on div "Failide konteerimine Vali ettevõte Planyard OÜ [PERSON_NAME] uus ettevõte Vali …" at bounding box center [243, 248] width 461 height 693
click at [450, 399] on div "Kinnita" at bounding box center [441, 399] width 27 height 15
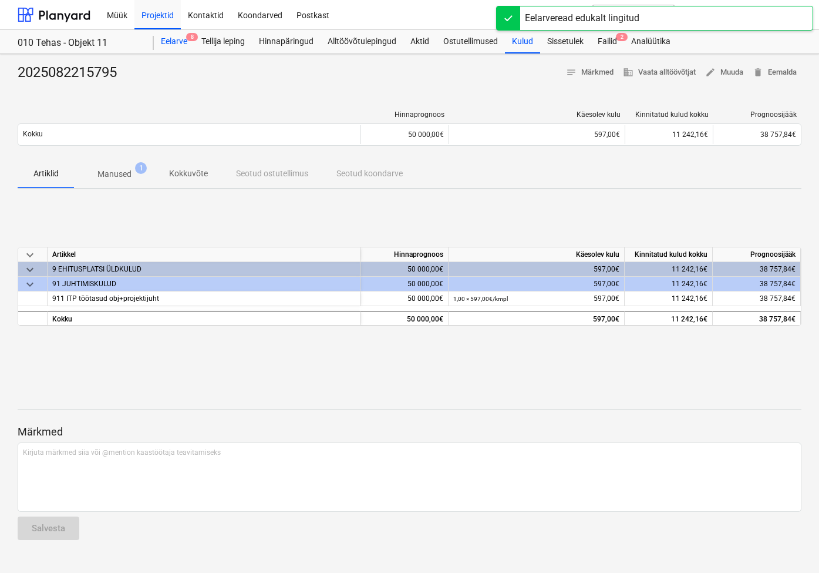
click at [182, 41] on div "Eelarve 8" at bounding box center [174, 41] width 41 height 23
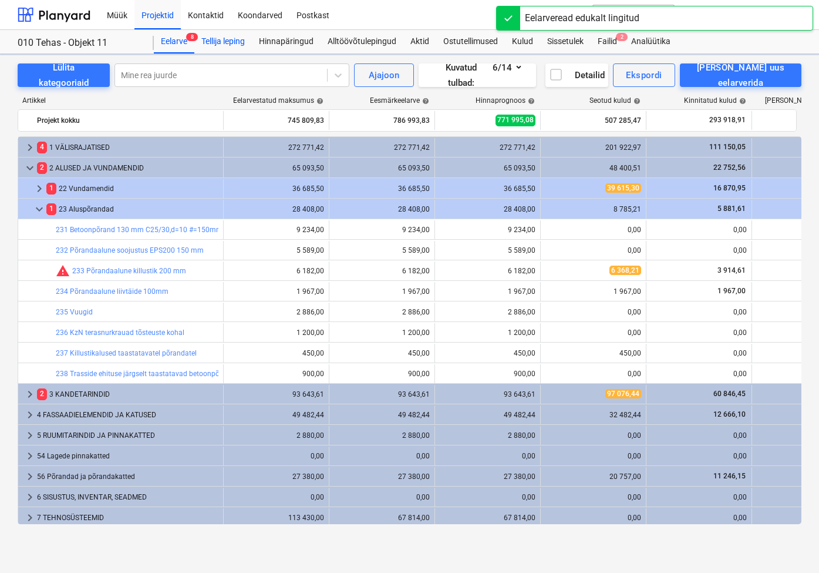
click at [221, 43] on div "Tellija leping" at bounding box center [223, 41] width 58 height 23
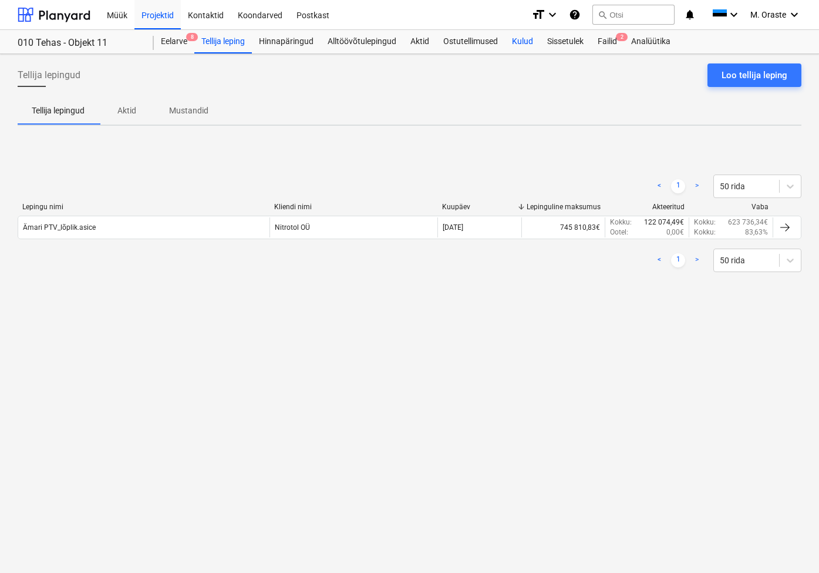
click at [529, 43] on div "Kulud" at bounding box center [522, 41] width 35 height 23
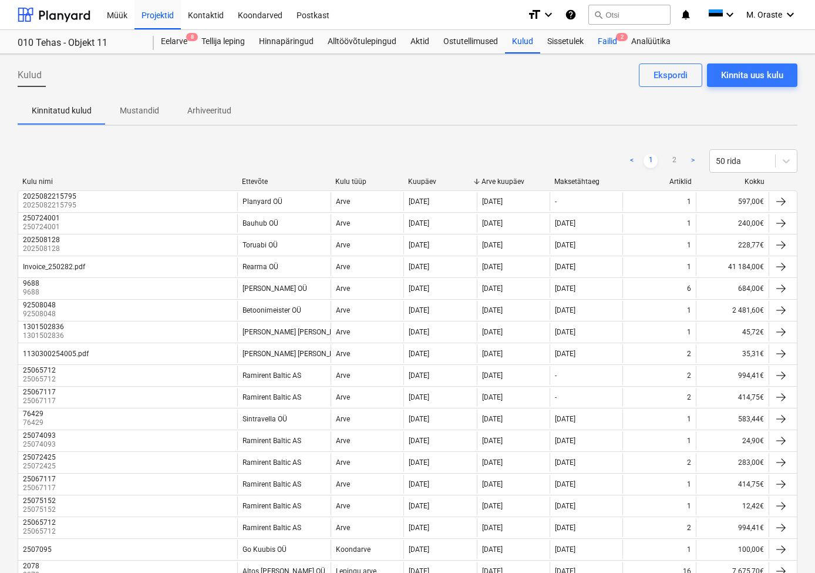
click at [617, 43] on div "Failid 2" at bounding box center [607, 41] width 33 height 23
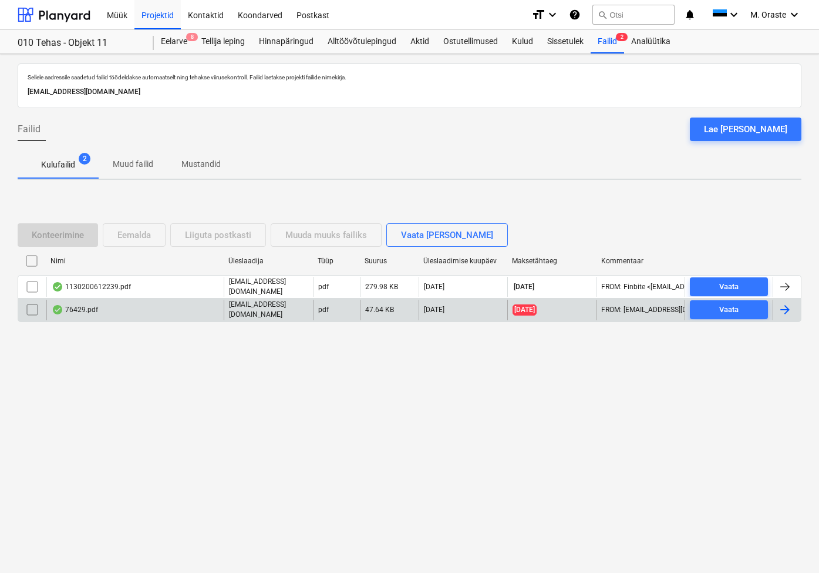
click at [85, 305] on div "76429.pdf" at bounding box center [75, 309] width 46 height 9
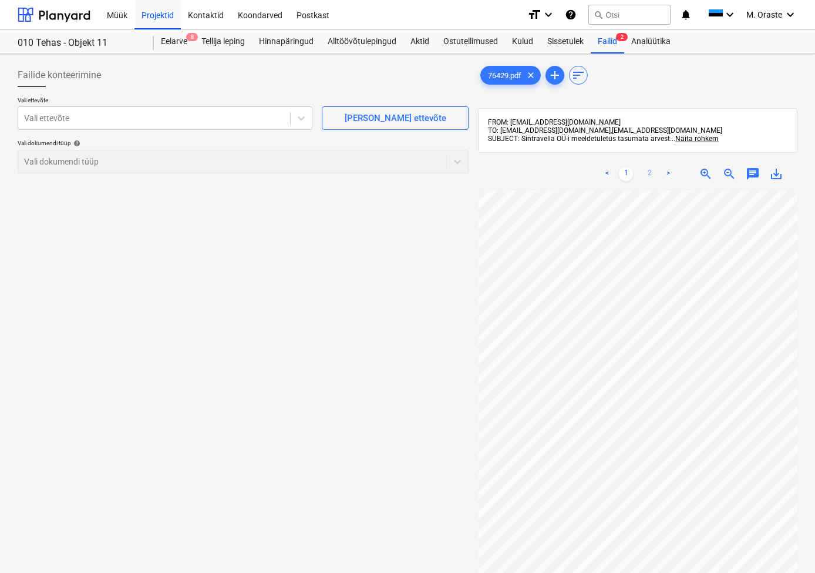
click at [648, 172] on link "2" at bounding box center [650, 174] width 14 height 14
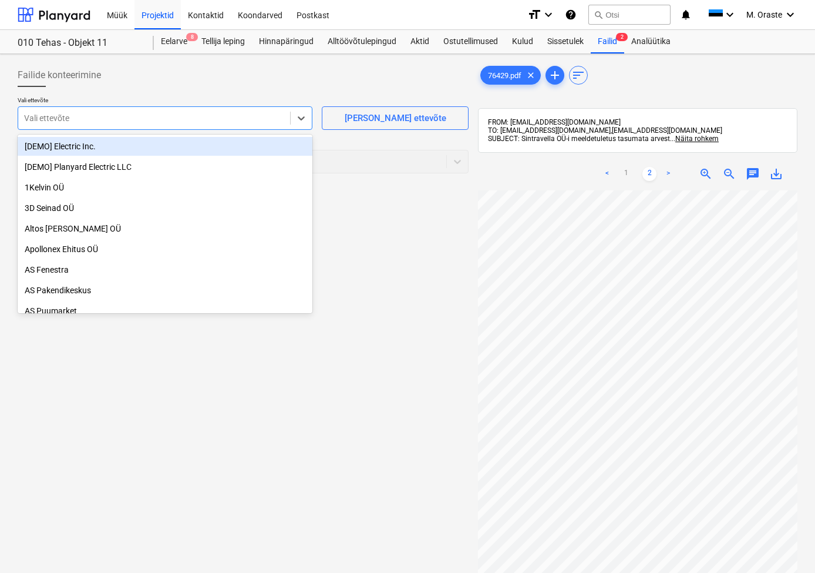
click at [263, 118] on div at bounding box center [154, 118] width 260 height 12
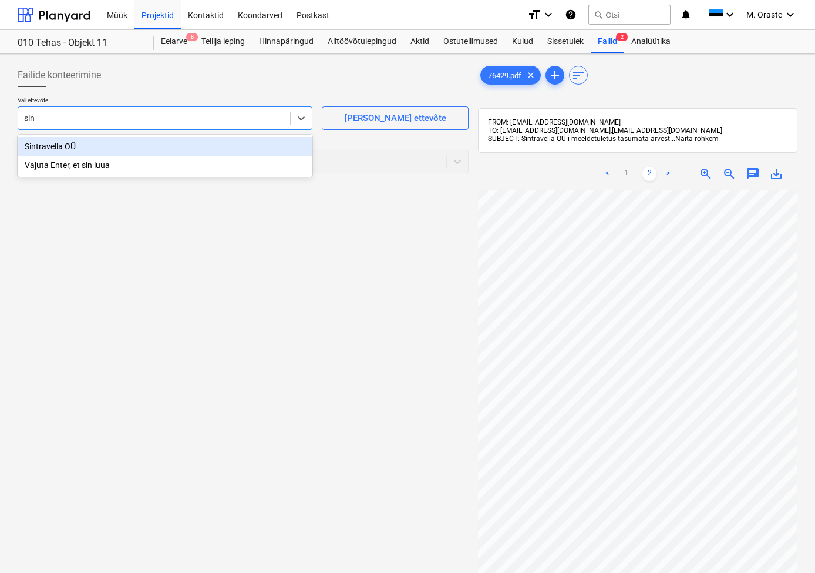
type input "sint"
click at [124, 152] on div "Sintravella OÜ" at bounding box center [165, 146] width 295 height 19
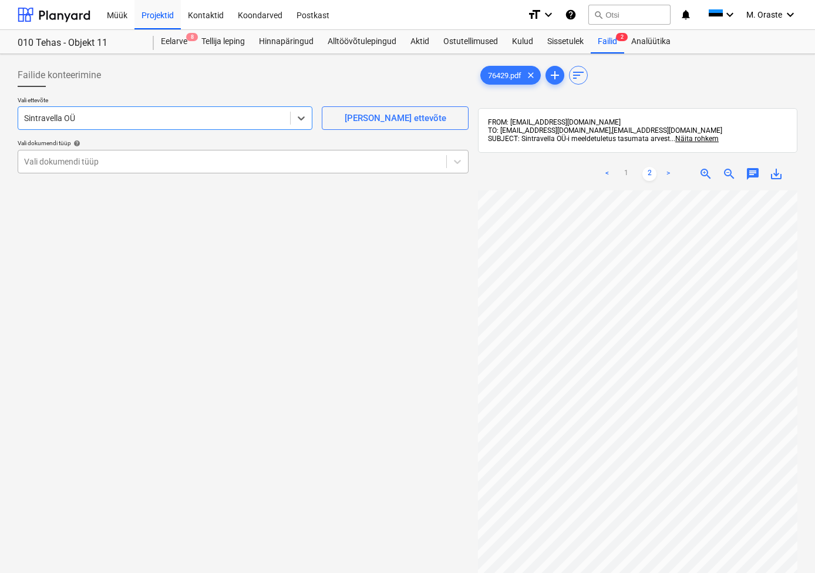
click at [348, 150] on div "Vali dokumendi tüüp" at bounding box center [243, 161] width 451 height 23
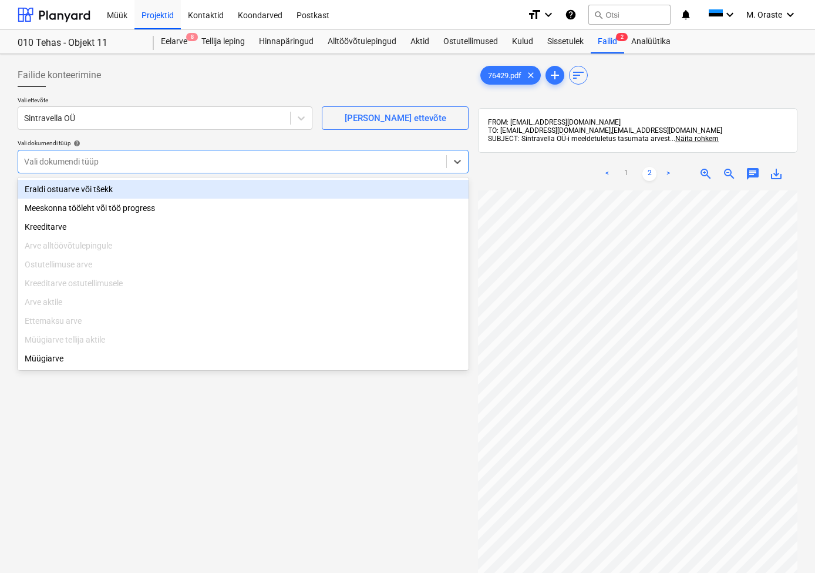
click at [197, 193] on div "Eraldi ostuarve või tšekk" at bounding box center [243, 189] width 451 height 19
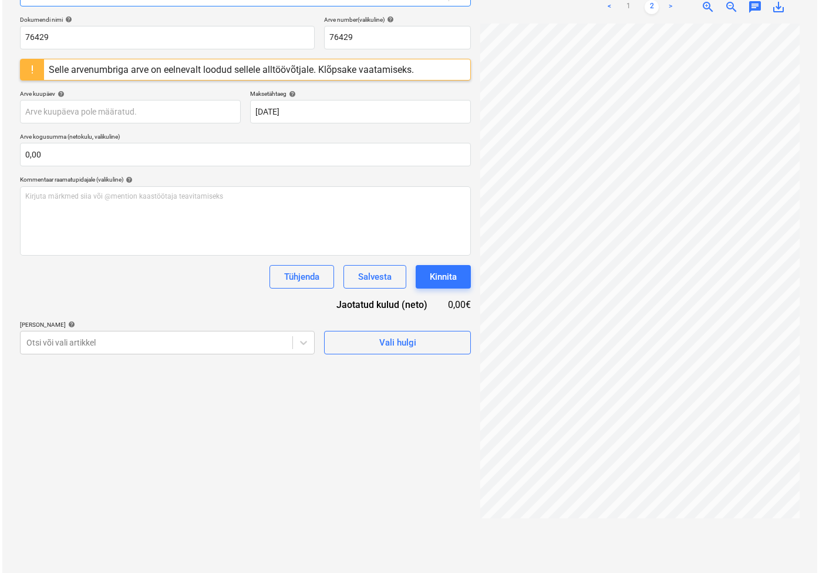
scroll to position [167, 0]
click at [405, 345] on div "Vali hulgi" at bounding box center [395, 342] width 37 height 15
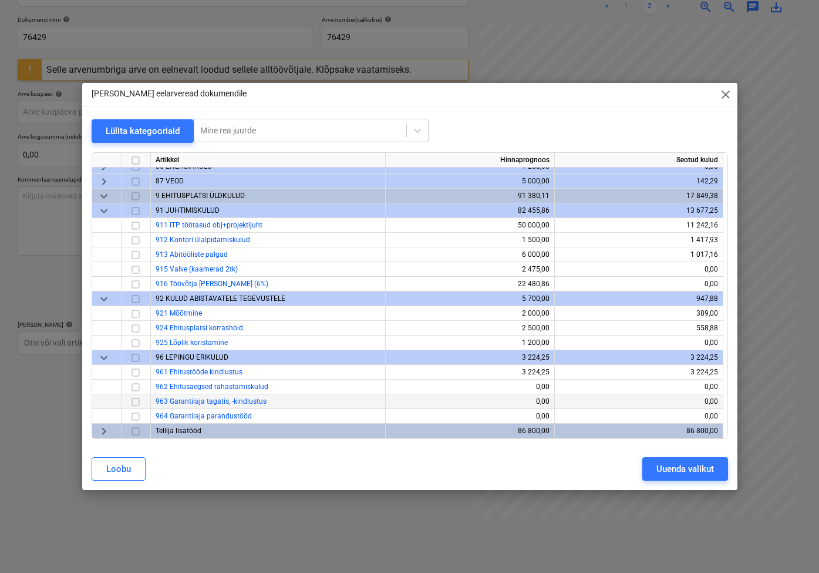
scroll to position [287, 0]
click at [106, 432] on span "keyboard_arrow_right" at bounding box center [104, 431] width 14 height 14
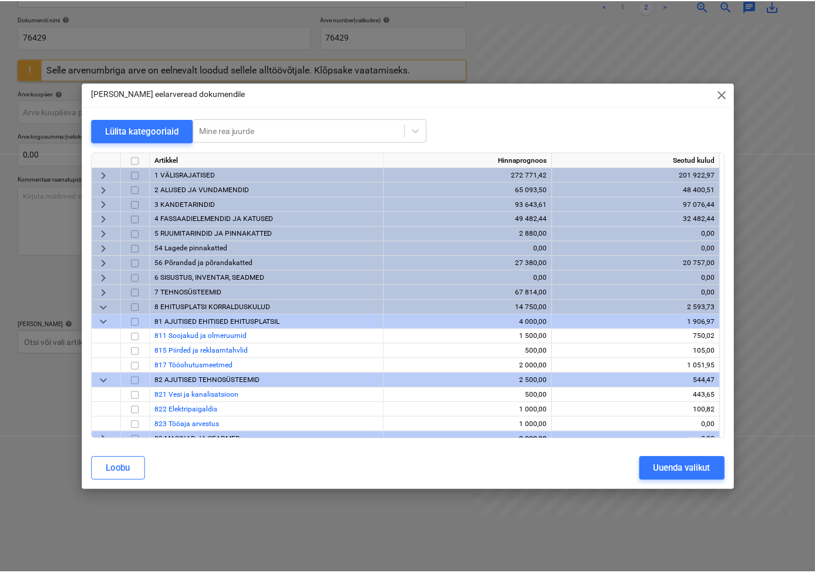
scroll to position [0, 0]
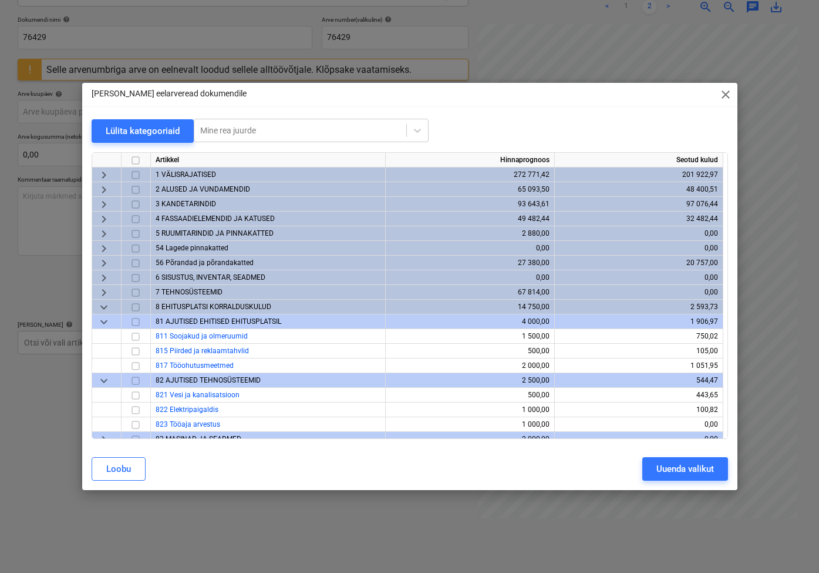
click at [106, 190] on span "keyboard_arrow_right" at bounding box center [104, 189] width 14 height 14
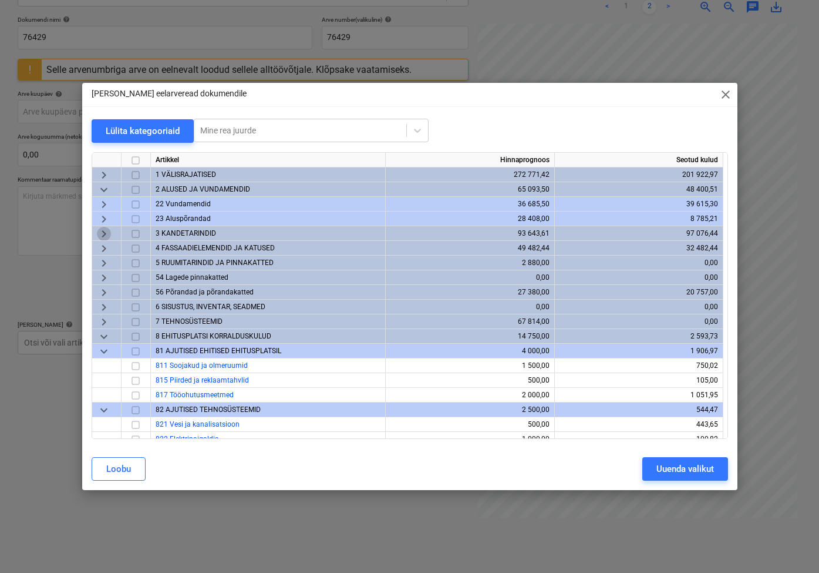
click at [107, 234] on span "keyboard_arrow_right" at bounding box center [104, 233] width 14 height 14
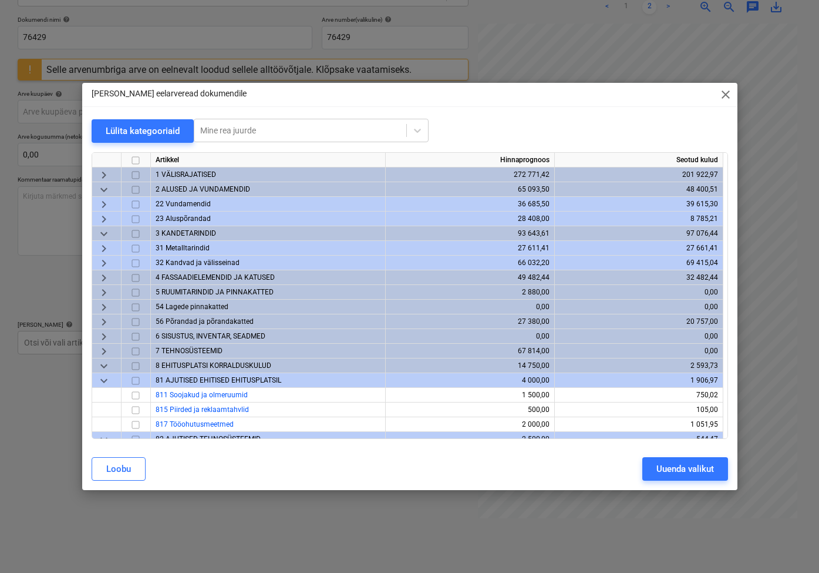
click at [105, 263] on span "keyboard_arrow_right" at bounding box center [104, 263] width 14 height 14
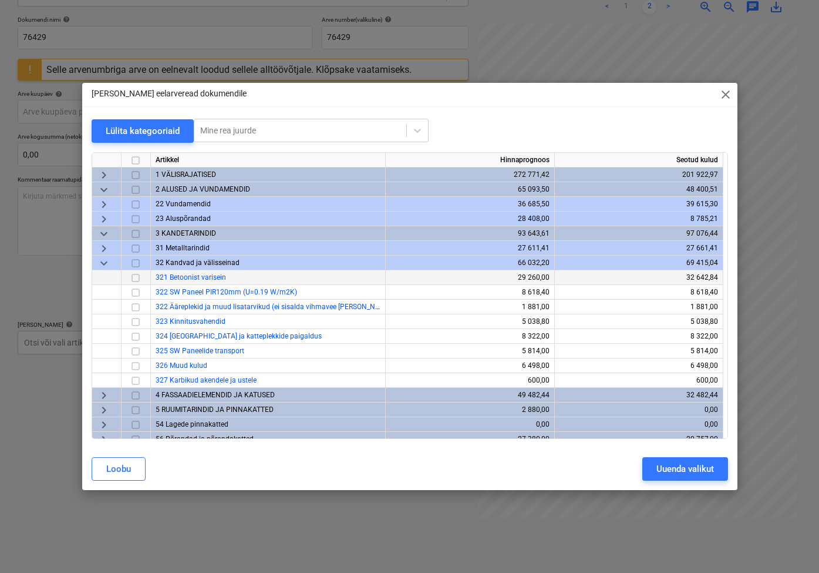
click at [135, 275] on input "checkbox" at bounding box center [136, 277] width 14 height 14
click at [677, 468] on div "Uuenda valikut" at bounding box center [686, 468] width 58 height 15
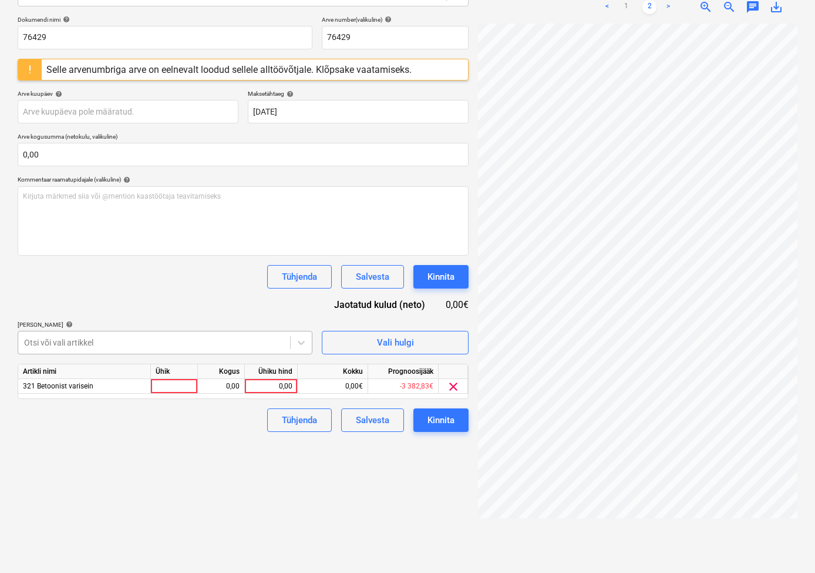
scroll to position [167, 0]
click at [186, 385] on div at bounding box center [174, 386] width 47 height 15
type input "kmpl"
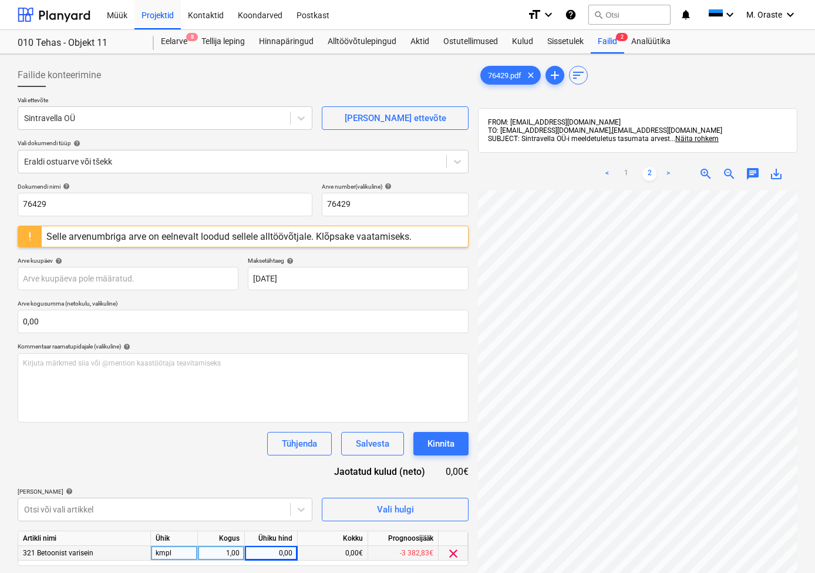
scroll to position [0, 0]
click at [624, 167] on link "1" at bounding box center [626, 174] width 14 height 14
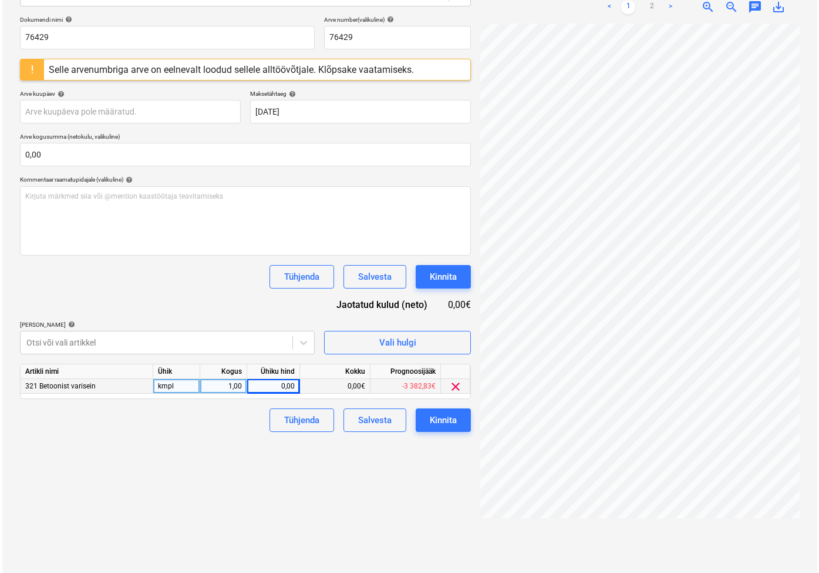
scroll to position [167, 0]
click at [290, 382] on div "0,00" at bounding box center [271, 386] width 43 height 15
type input "583,44"
click at [280, 558] on div "Failide konteerimine Vali ettevõte Sintravella OÜ [PERSON_NAME] uus ettevõte Va…" at bounding box center [243, 230] width 461 height 676
click at [449, 421] on div "Kinnita" at bounding box center [441, 419] width 27 height 15
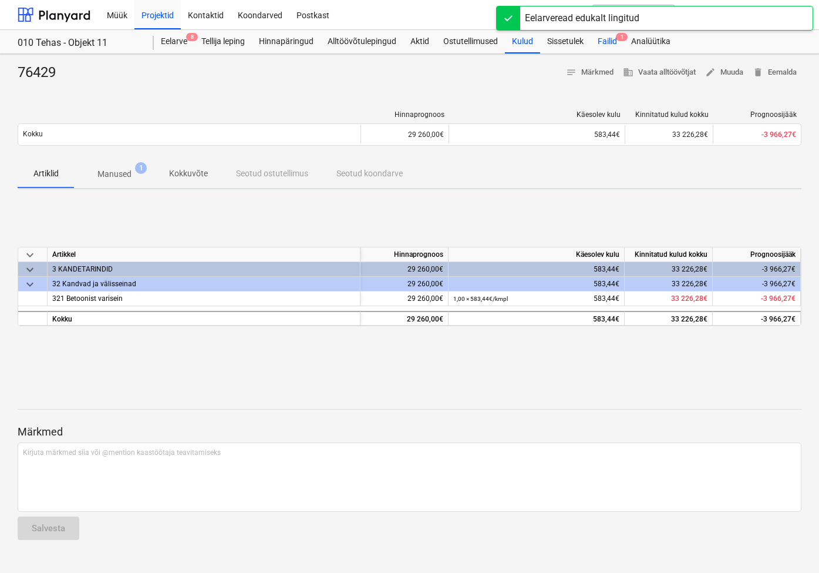
click at [616, 32] on div "Failid 1" at bounding box center [607, 41] width 33 height 23
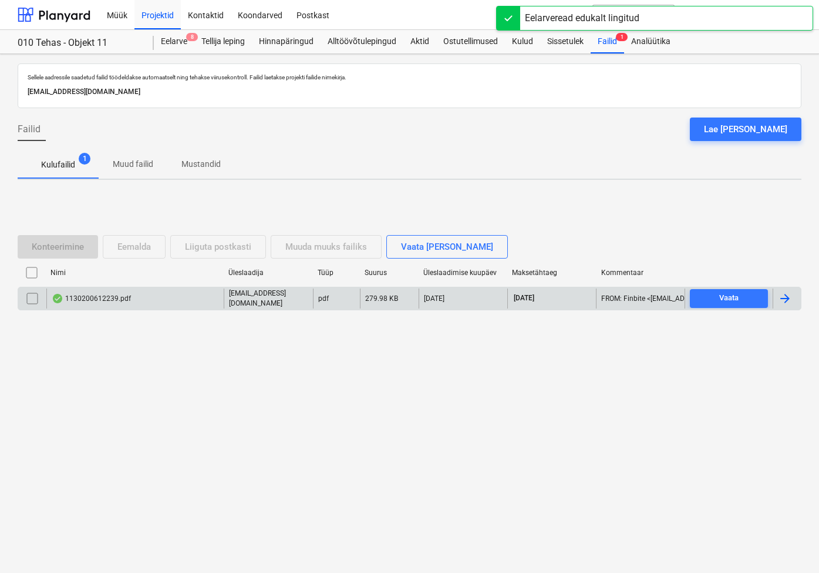
click at [99, 294] on div "1130200612239.pdf" at bounding box center [91, 298] width 79 height 9
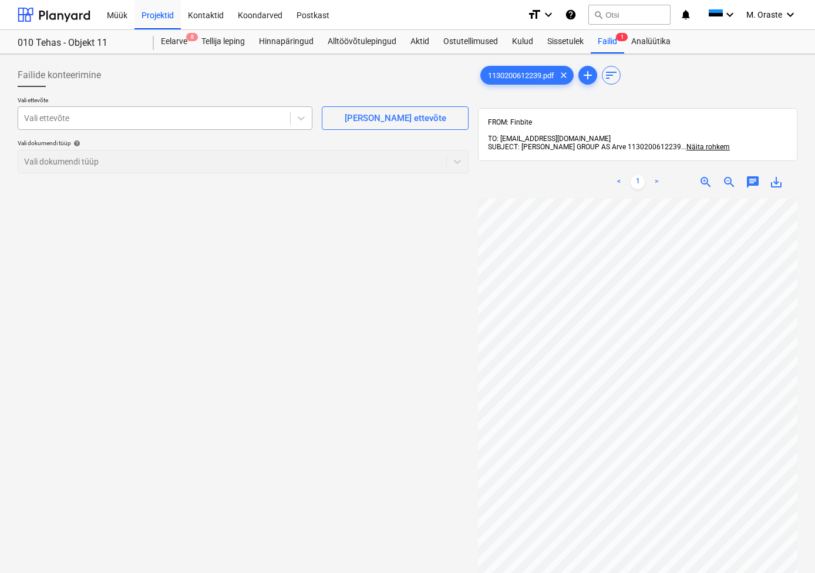
click at [248, 113] on div at bounding box center [154, 118] width 260 height 12
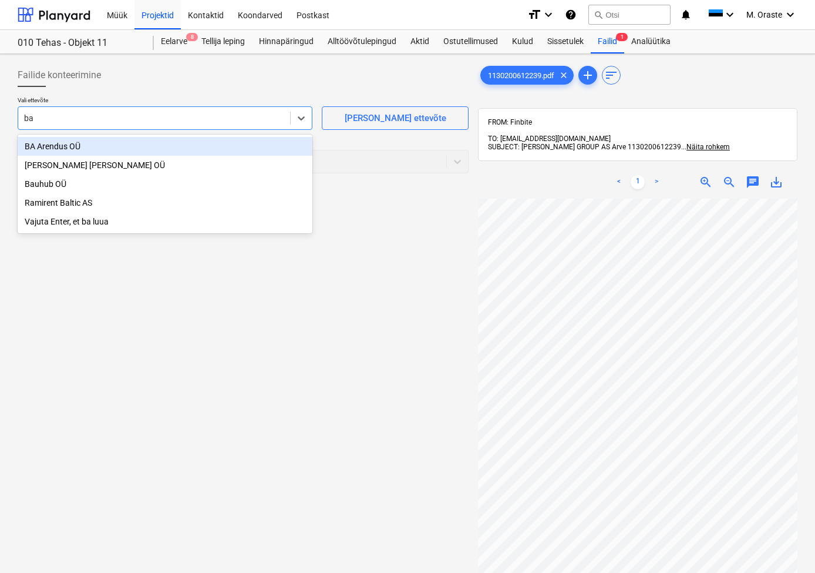
type input "bau"
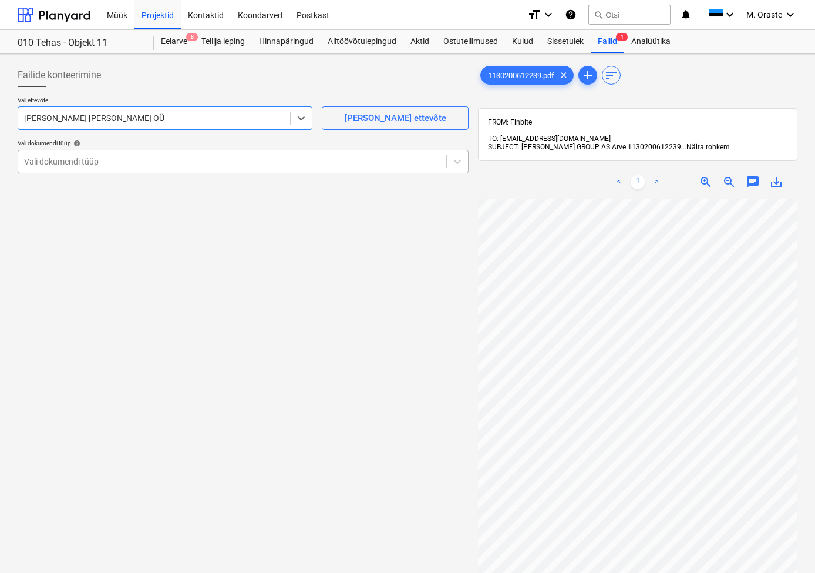
click at [361, 170] on div "Vali dokumendi tüüp" at bounding box center [243, 161] width 451 height 23
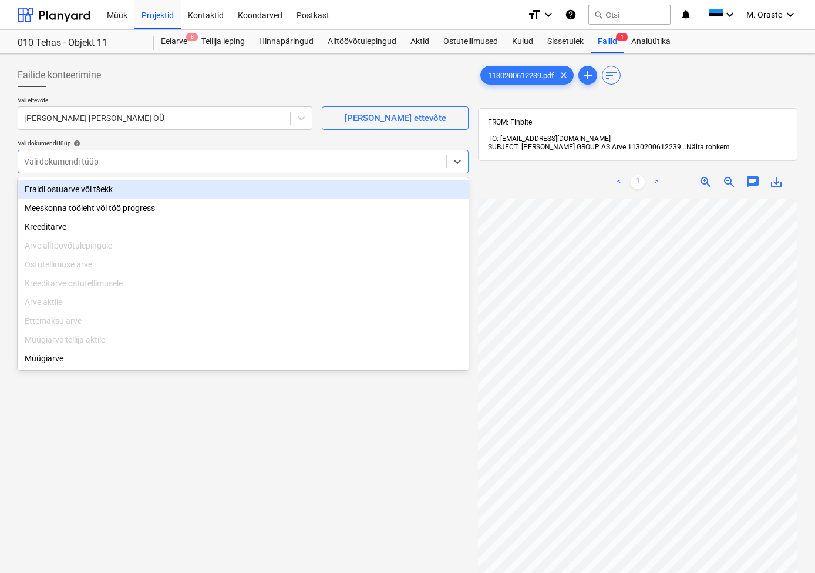
click at [334, 185] on div "Eraldi ostuarve või tšekk" at bounding box center [243, 189] width 451 height 19
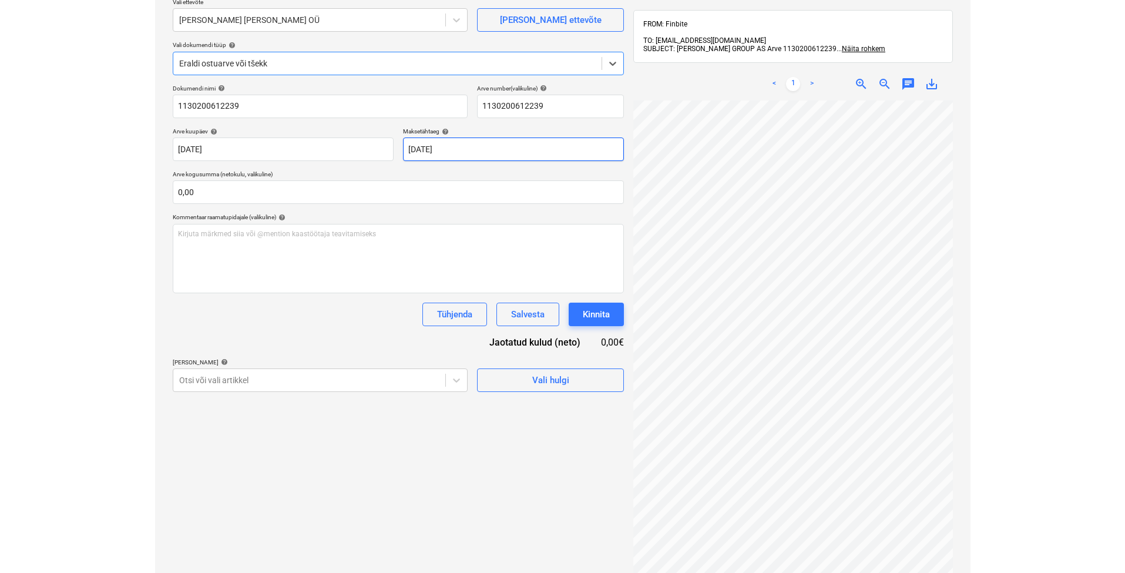
scroll to position [123, 0]
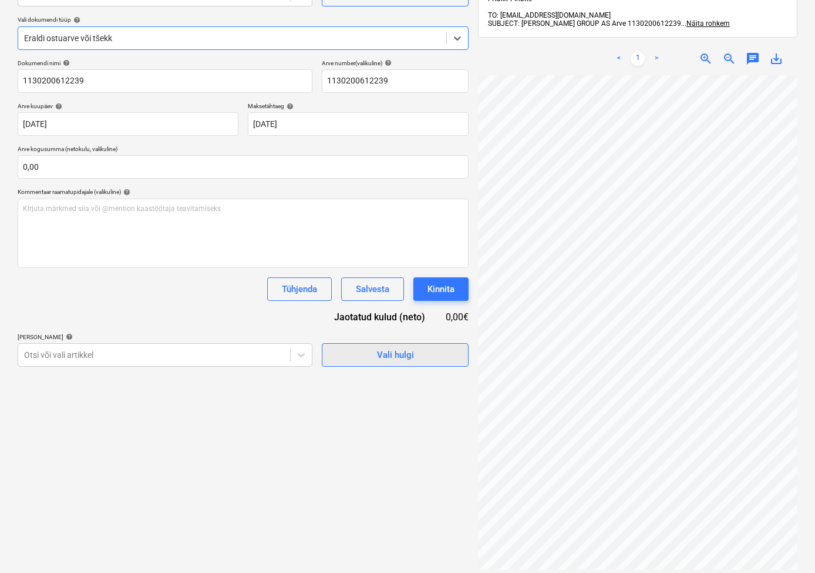
click at [393, 352] on div "Vali hulgi" at bounding box center [395, 354] width 37 height 15
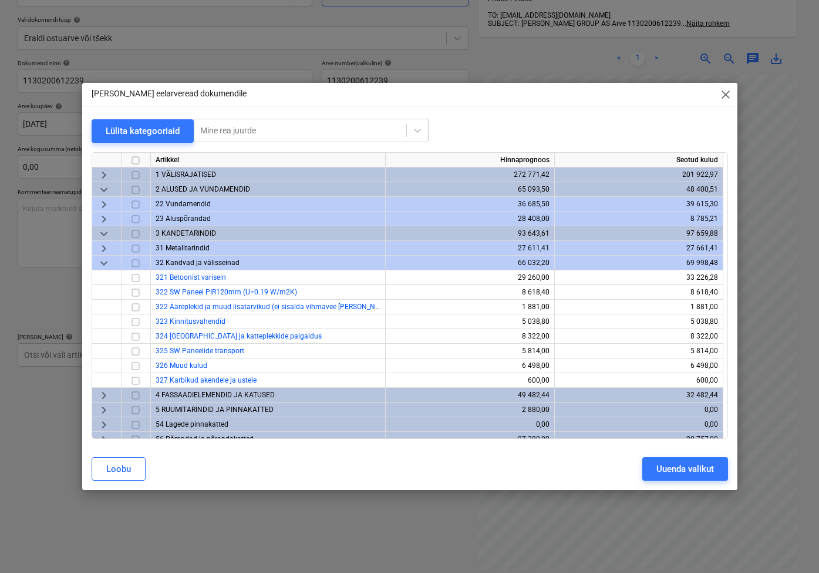
click at [697, 95] on span "close" at bounding box center [726, 95] width 14 height 14
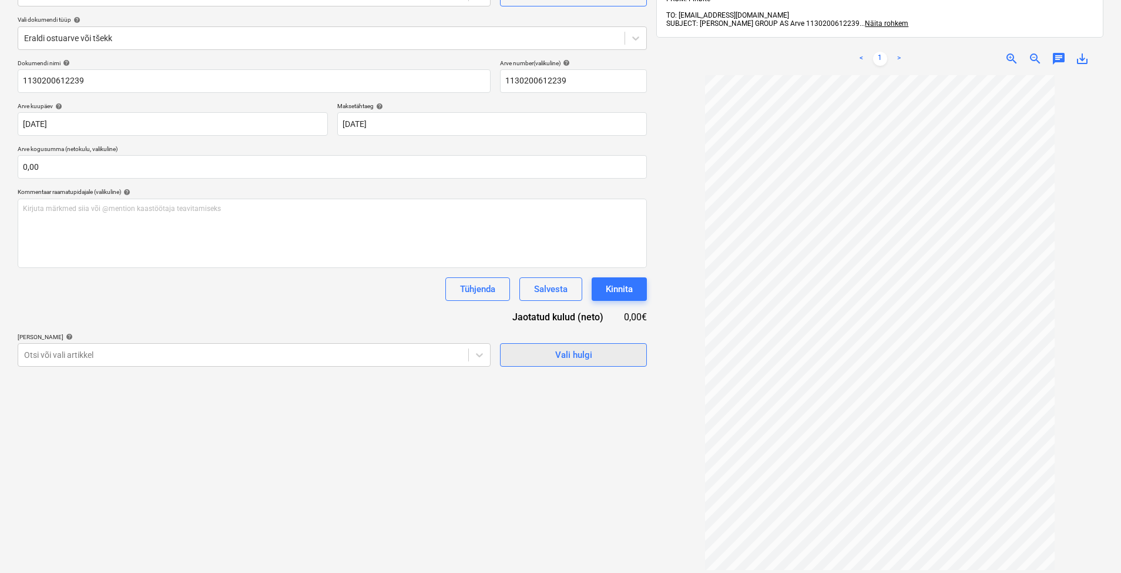
click at [559, 356] on div "Vali hulgi" at bounding box center [573, 354] width 37 height 15
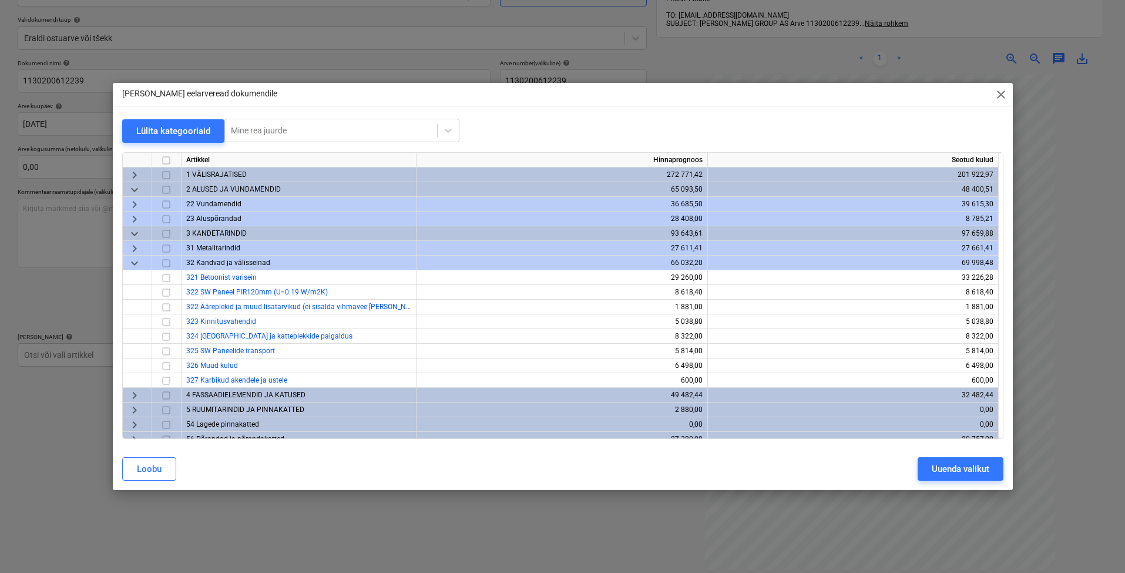
click at [697, 111] on div "[PERSON_NAME] eelarveread dokumendile close Lülita kategooriaid Mine rea juurde…" at bounding box center [563, 286] width 900 height 407
click at [697, 94] on span "close" at bounding box center [1001, 95] width 14 height 14
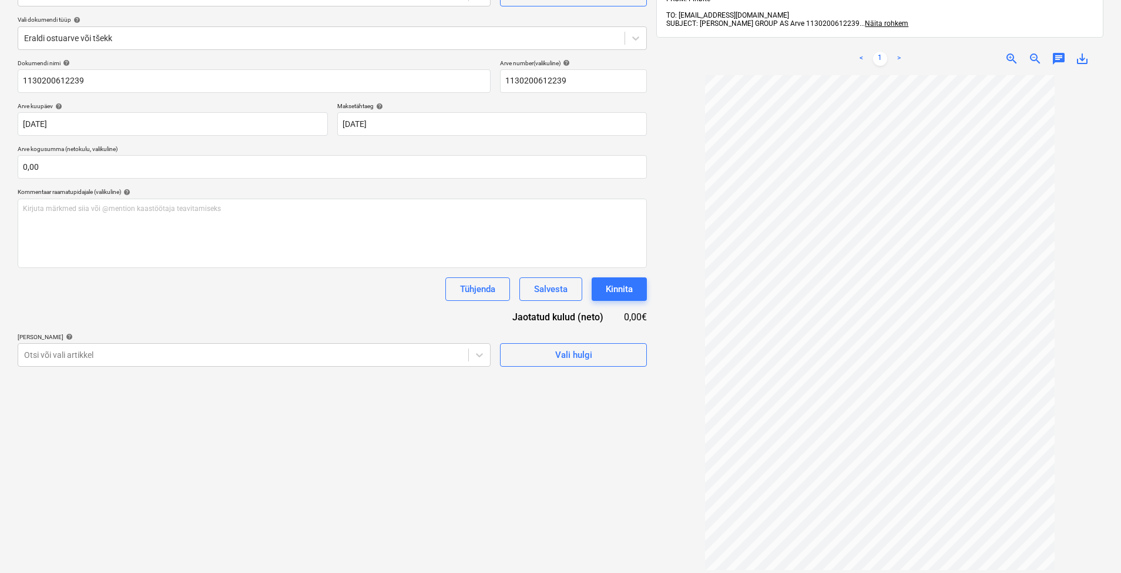
click at [697, 52] on span "save_alt" at bounding box center [1082, 59] width 14 height 14
click at [564, 357] on div "Vali hulgi" at bounding box center [573, 354] width 37 height 15
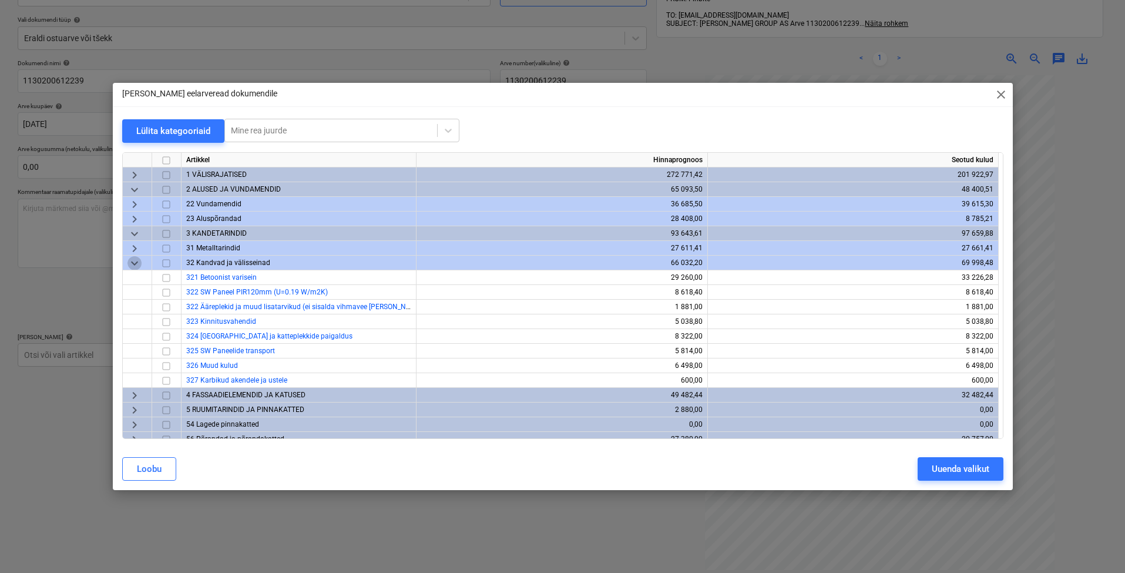
click at [134, 263] on span "keyboard_arrow_down" at bounding box center [134, 263] width 14 height 14
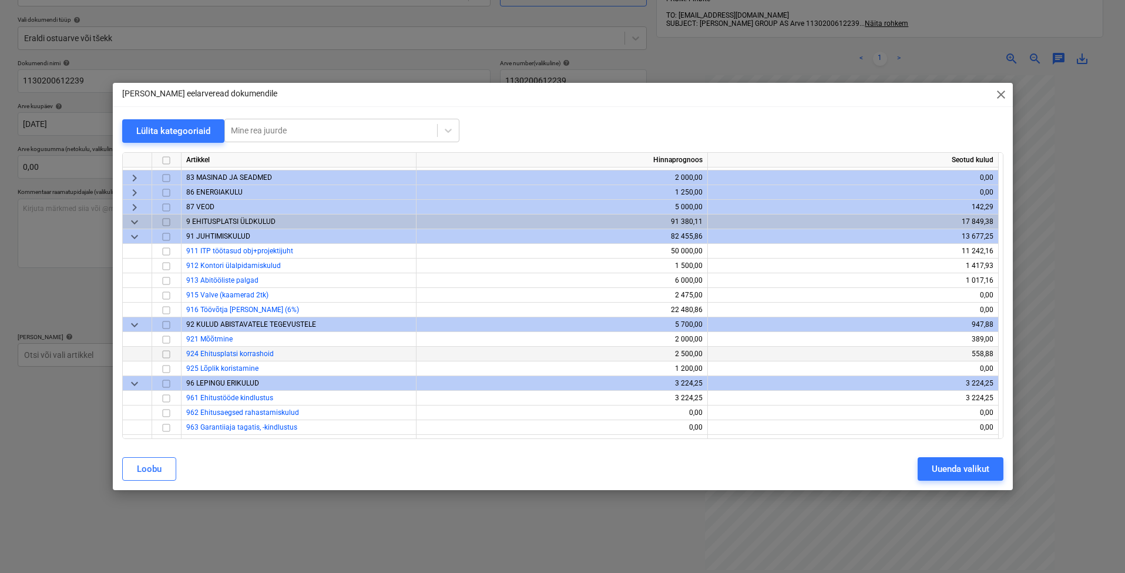
scroll to position [315, 0]
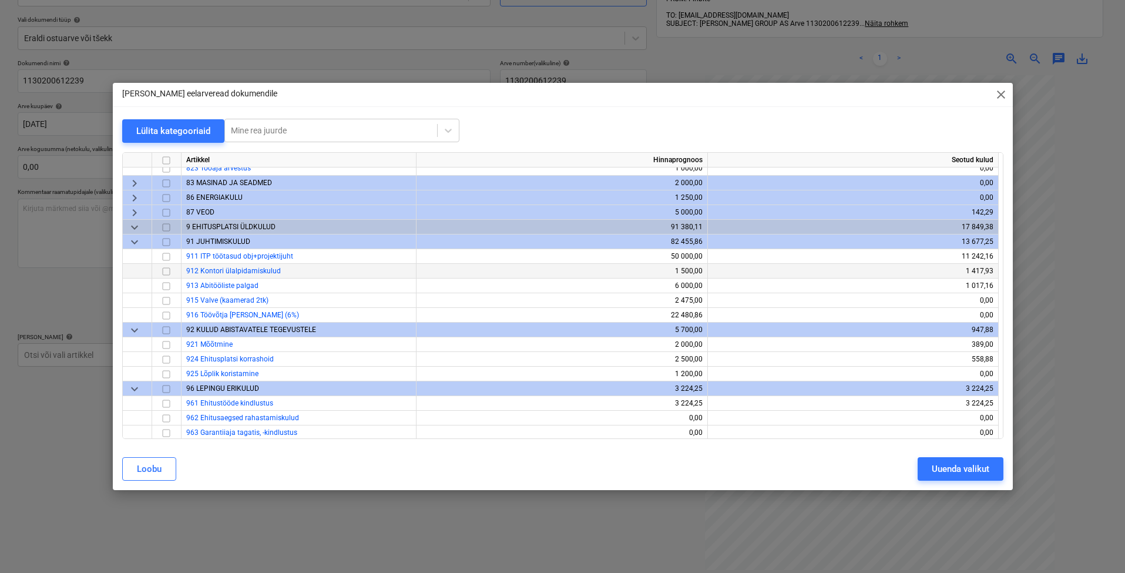
click at [164, 272] on input "checkbox" at bounding box center [166, 271] width 14 height 14
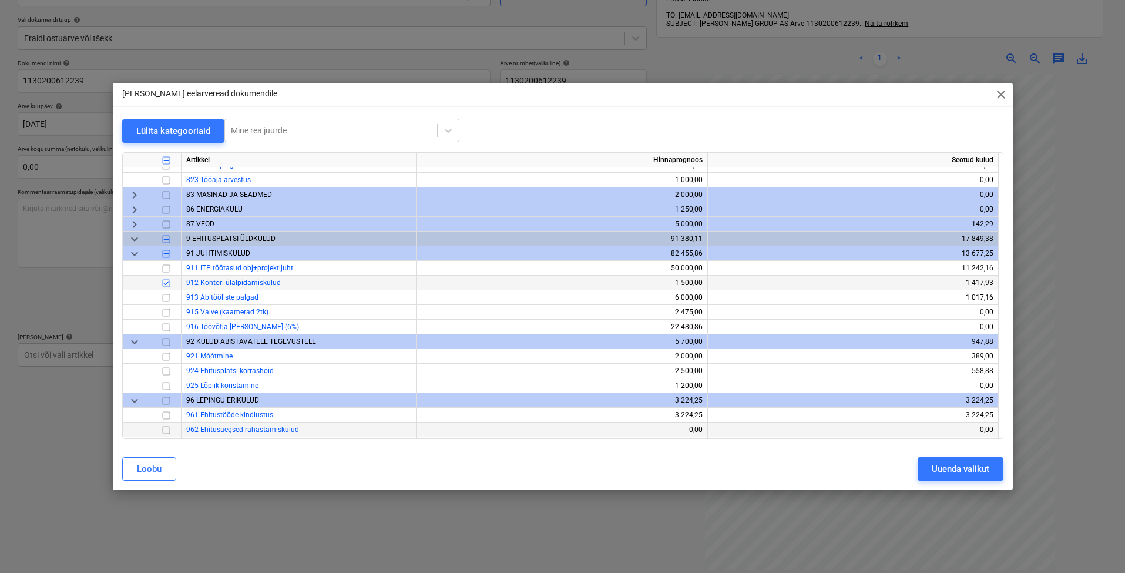
scroll to position [295, 0]
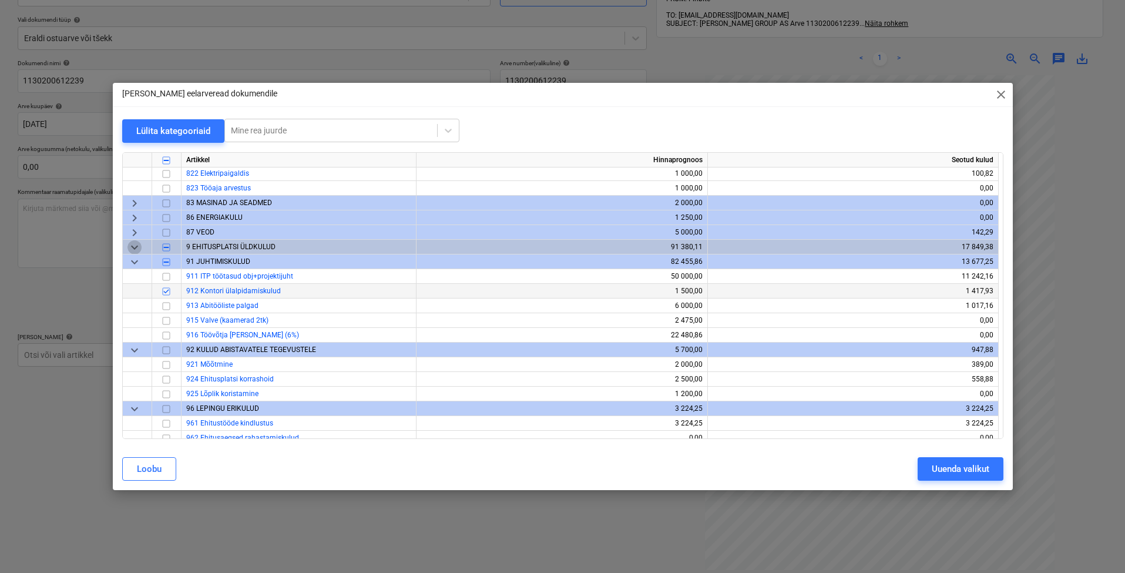
click at [136, 247] on span "keyboard_arrow_down" at bounding box center [134, 247] width 14 height 14
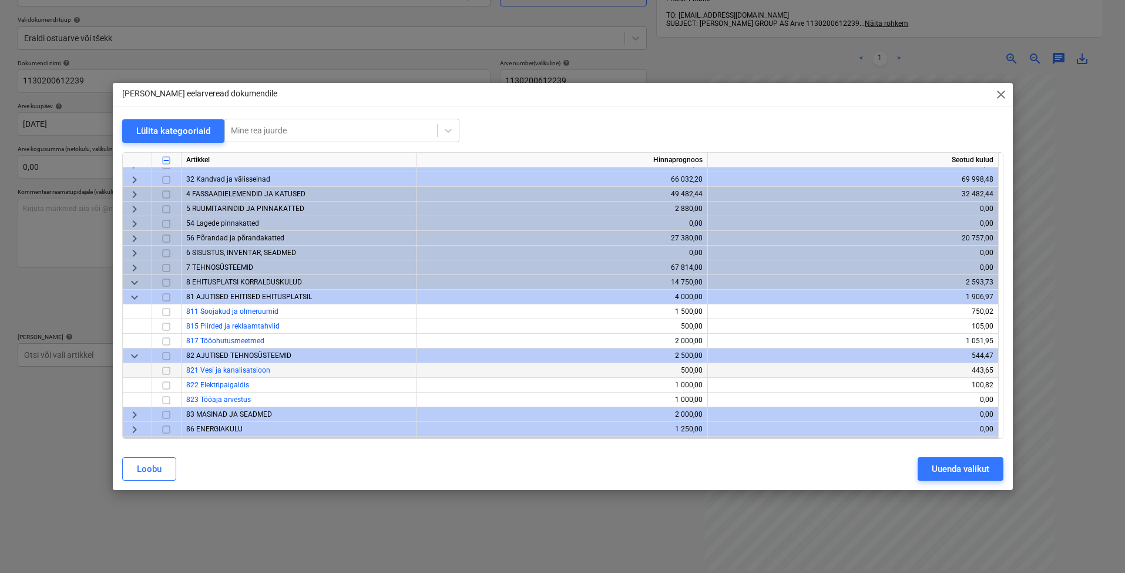
scroll to position [82, 0]
click at [134, 284] on span "keyboard_arrow_down" at bounding box center [134, 283] width 14 height 14
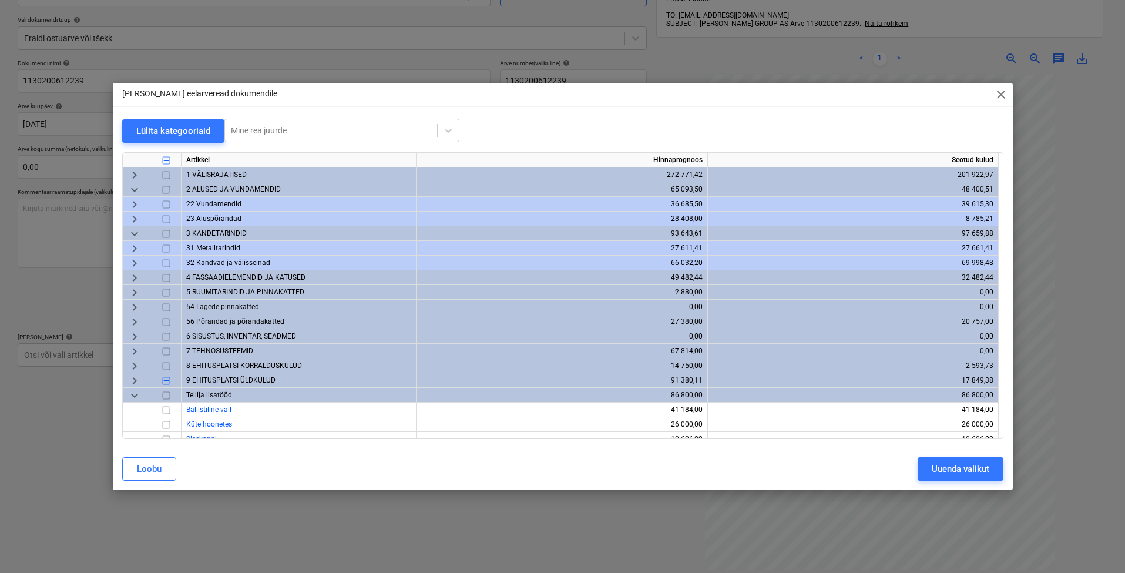
scroll to position [0, 0]
click at [133, 175] on span "keyboard_arrow_right" at bounding box center [134, 174] width 14 height 14
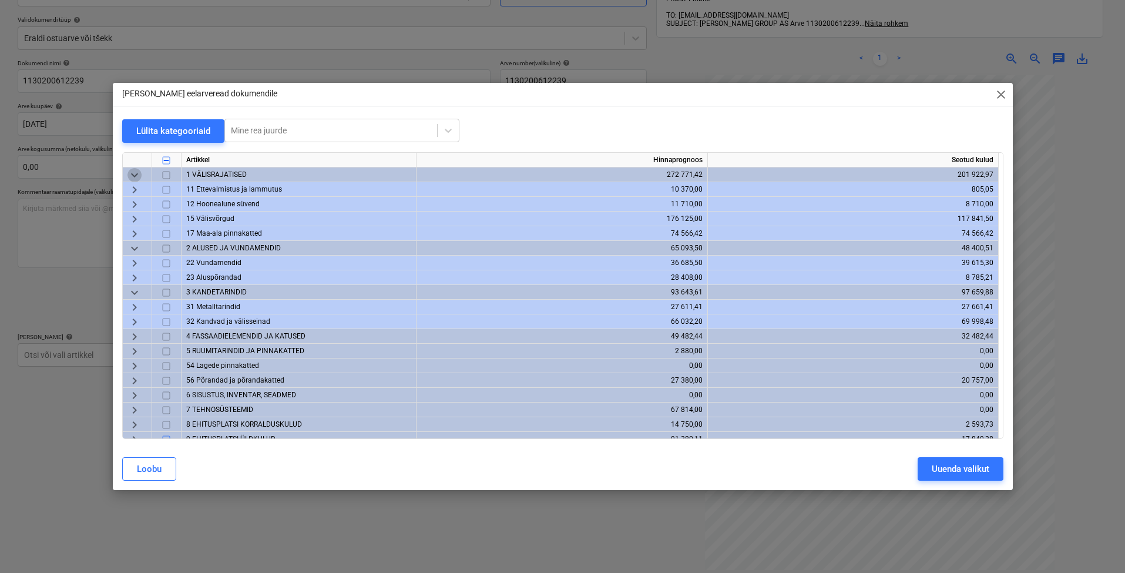
click at [133, 175] on span "keyboard_arrow_down" at bounding box center [134, 174] width 14 height 14
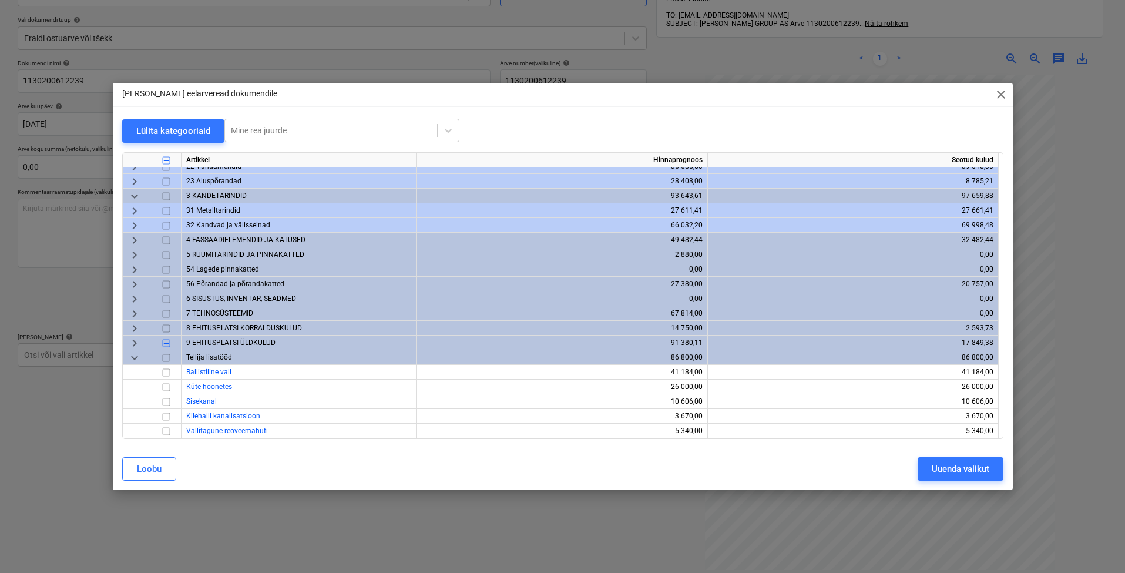
scroll to position [38, 0]
click at [135, 328] on span "keyboard_arrow_right" at bounding box center [134, 328] width 14 height 14
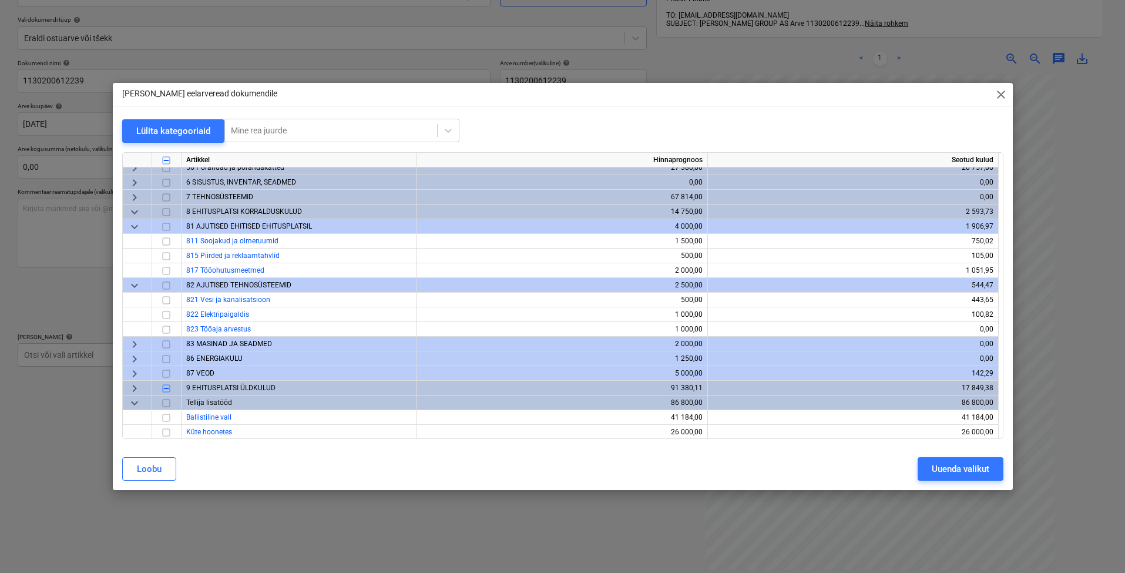
scroll to position [153, 0]
click at [167, 241] on input "checkbox" at bounding box center [166, 242] width 14 height 14
click at [165, 270] on input "checkbox" at bounding box center [166, 271] width 14 height 14
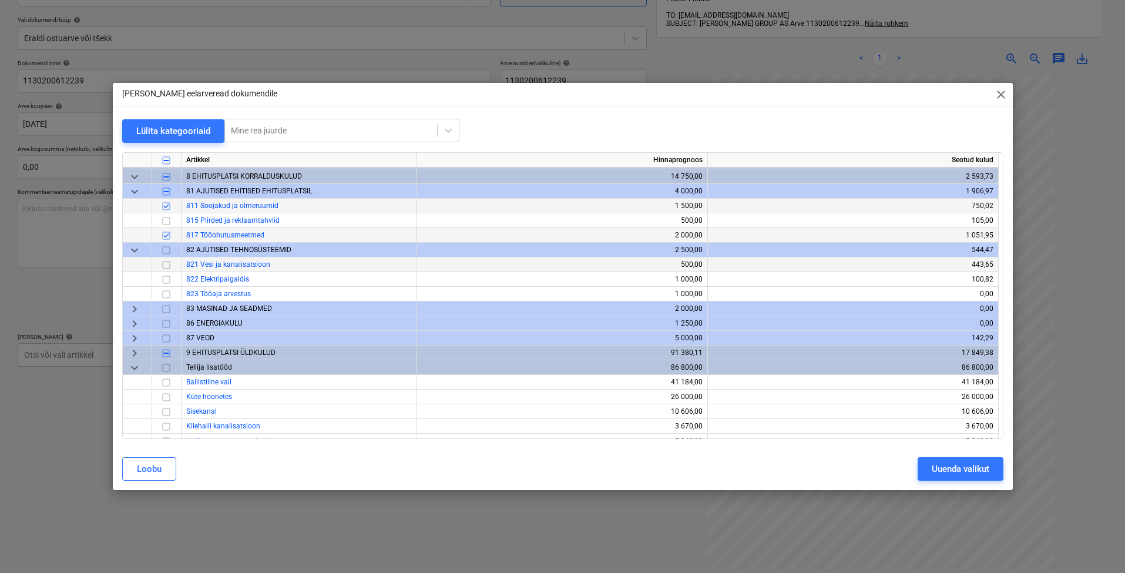
scroll to position [199, 0]
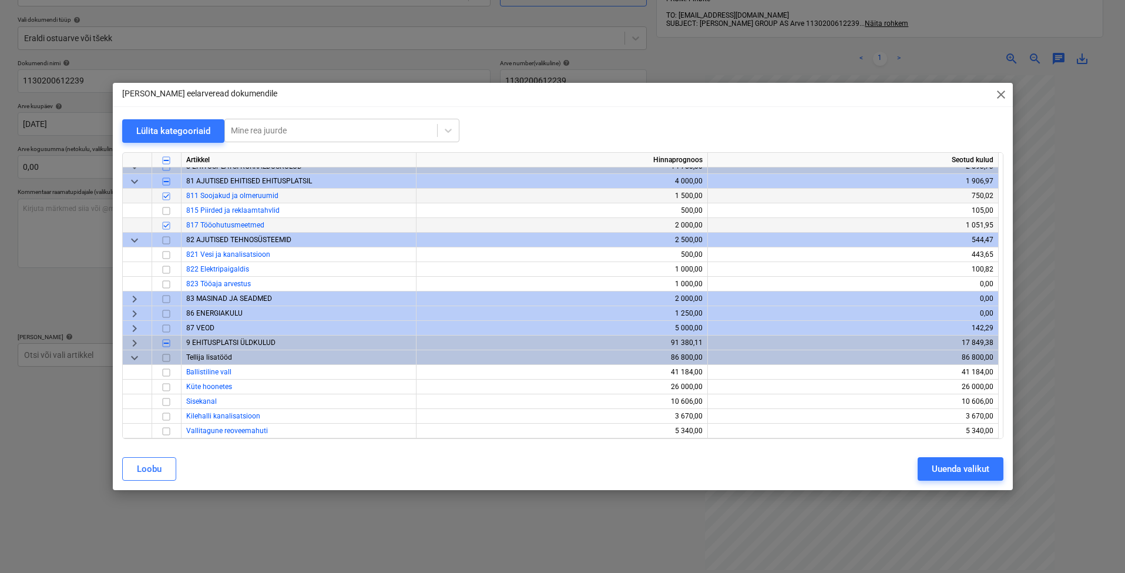
click at [133, 341] on span "keyboard_arrow_right" at bounding box center [134, 342] width 14 height 14
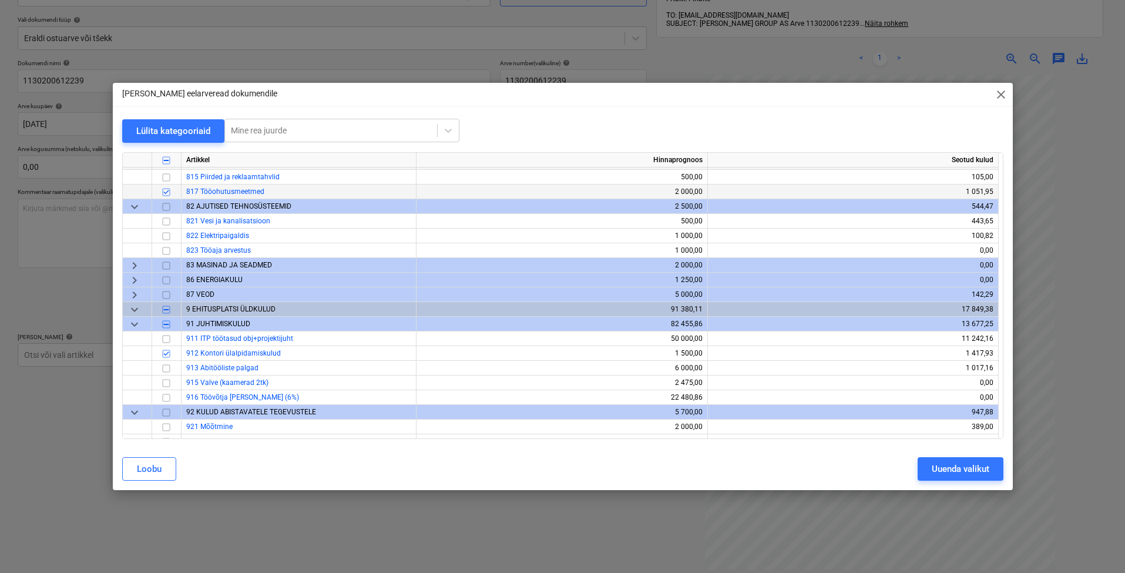
scroll to position [288, 0]
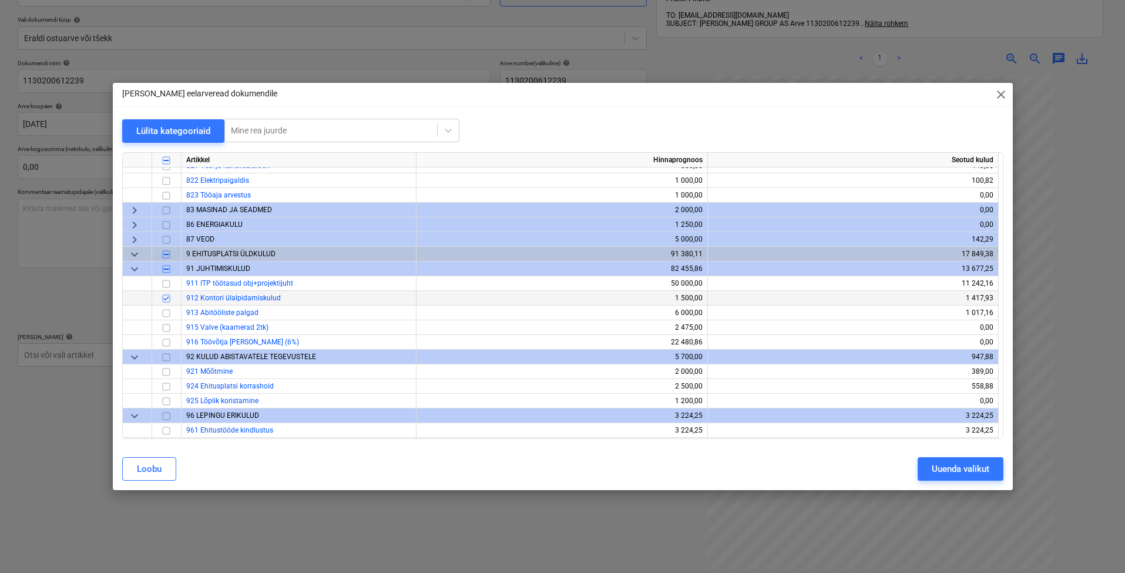
click at [167, 298] on input "checkbox" at bounding box center [166, 298] width 14 height 14
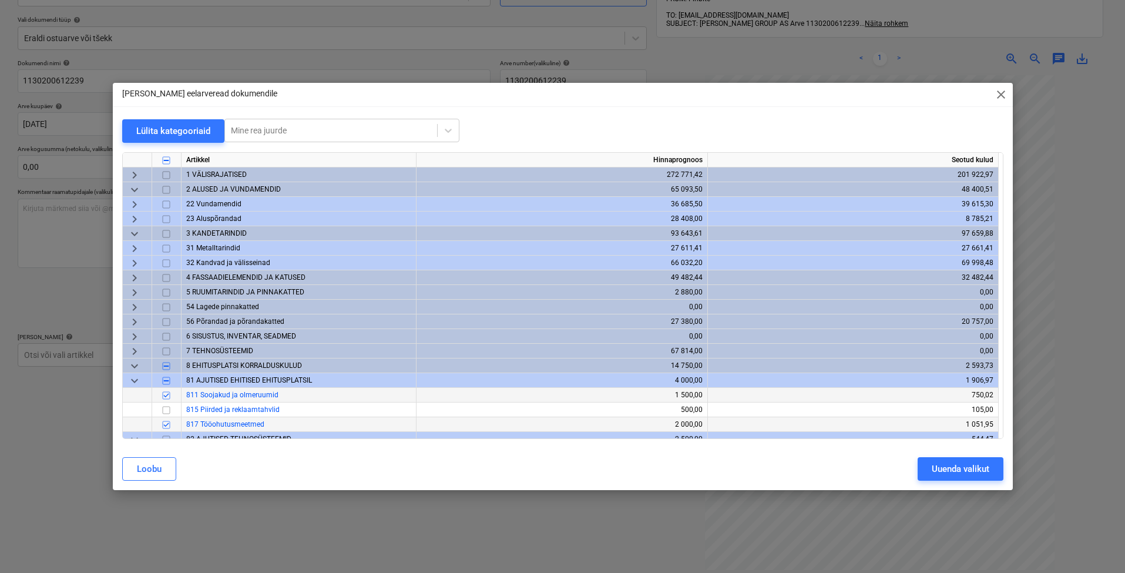
scroll to position [0, 0]
click at [133, 202] on span "keyboard_arrow_right" at bounding box center [134, 204] width 14 height 14
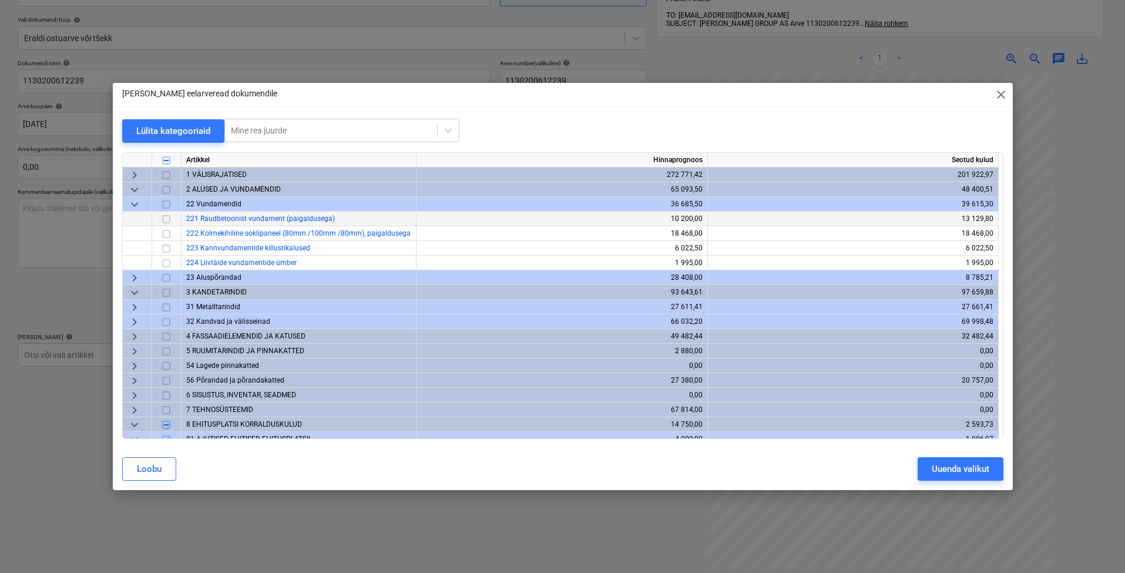
click at [163, 218] on input "checkbox" at bounding box center [166, 218] width 14 height 14
click at [697, 467] on div "Uuenda valikut" at bounding box center [961, 468] width 58 height 15
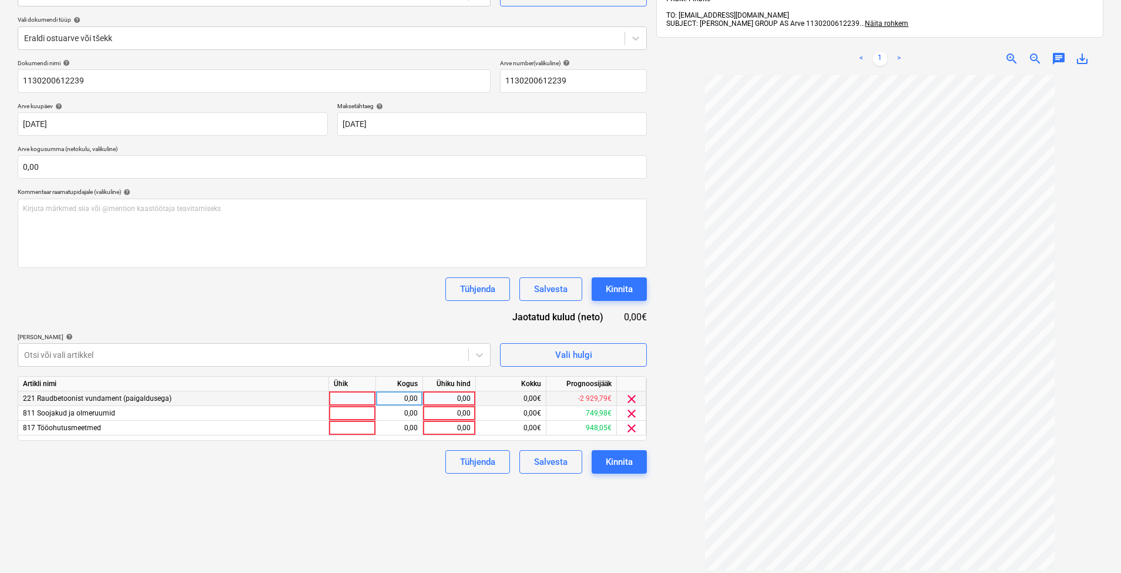
click at [342, 404] on div at bounding box center [352, 398] width 47 height 15
type input "kmpl"
click at [463, 396] on div "0,00" at bounding box center [449, 398] width 43 height 15
type input "9,02"
click at [461, 508] on div "Failide konteerimine Vali ettevõte [PERSON_NAME] [PERSON_NAME] OÜ [PERSON_NAME]…" at bounding box center [332, 277] width 639 height 684
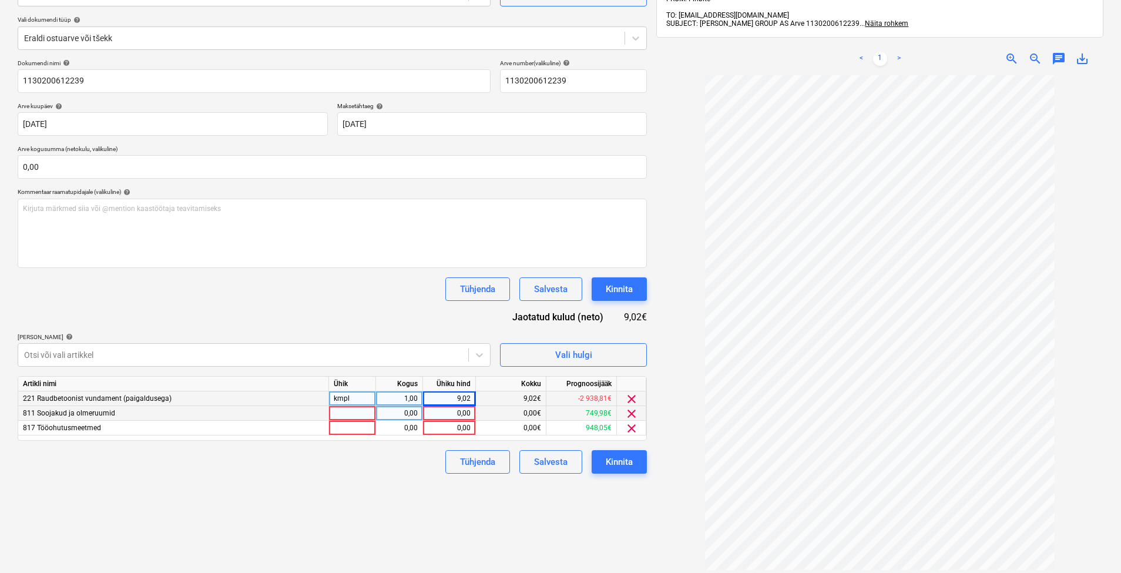
click at [351, 412] on div at bounding box center [352, 413] width 47 height 15
type input "kmpl"
click at [416, 413] on div "0,00" at bounding box center [399, 413] width 37 height 15
type input "1"
click at [454, 415] on div "0,00" at bounding box center [449, 413] width 43 height 15
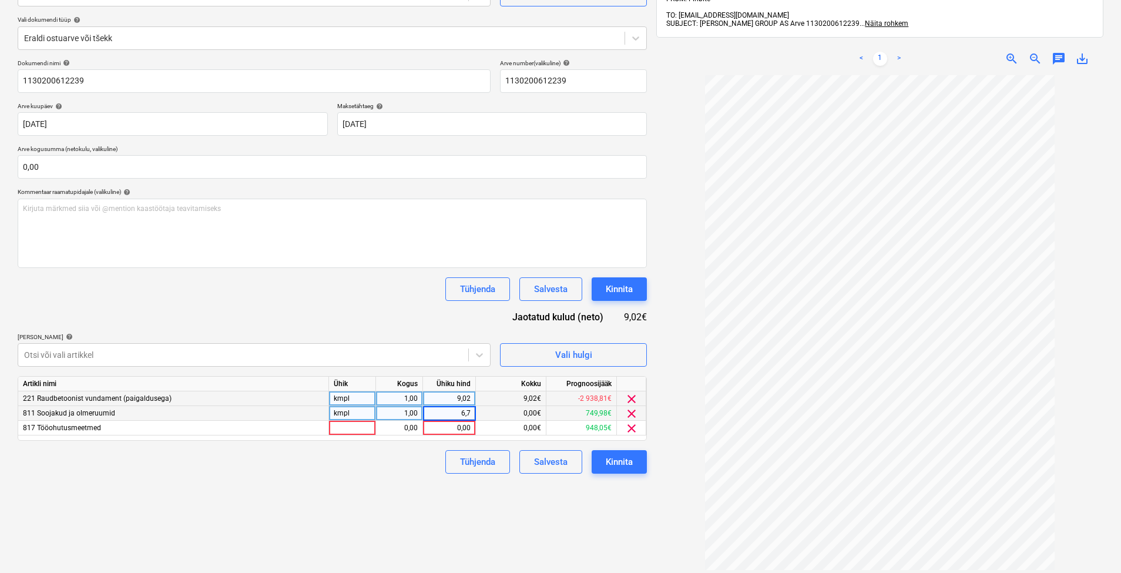
type input "6,77"
click at [360, 453] on div "Tühjenda Salvesta Kinnita" at bounding box center [332, 461] width 629 height 23
click at [352, 425] on div at bounding box center [352, 428] width 47 height 15
type input "kmpl"
click at [412, 424] on div "0,00" at bounding box center [399, 428] width 37 height 15
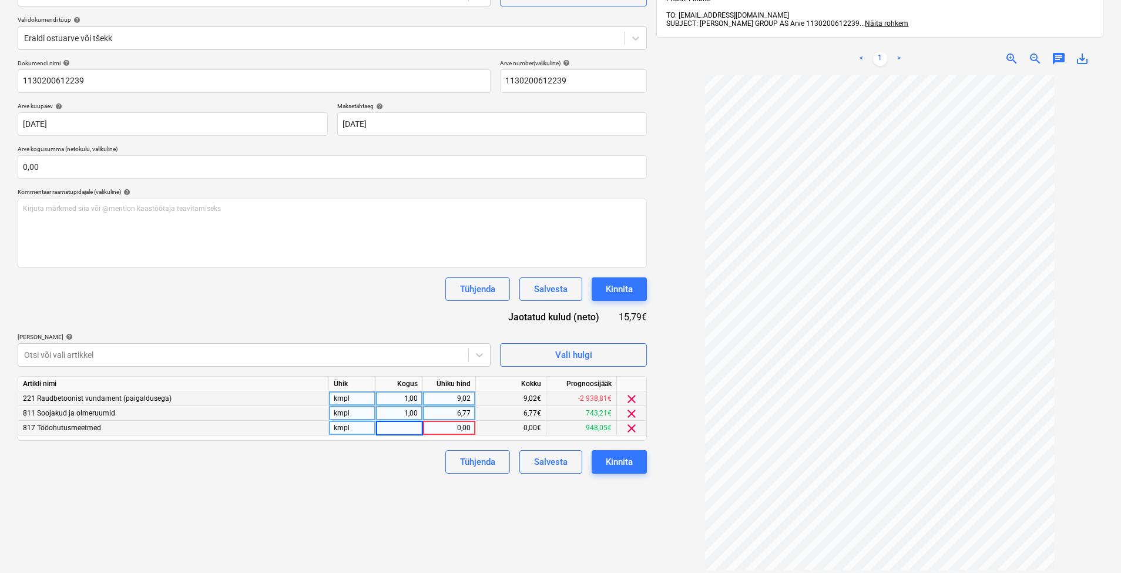
type input "1"
click at [448, 424] on div "0,00" at bounding box center [449, 428] width 43 height 15
type input "82,94"
click at [480, 495] on div "Failide konteerimine Vali ettevõte [PERSON_NAME] [PERSON_NAME] OÜ [PERSON_NAME]…" at bounding box center [332, 277] width 639 height 684
click at [466, 520] on div "Failide konteerimine Vali ettevõte [PERSON_NAME] [PERSON_NAME] OÜ [PERSON_NAME]…" at bounding box center [332, 277] width 639 height 684
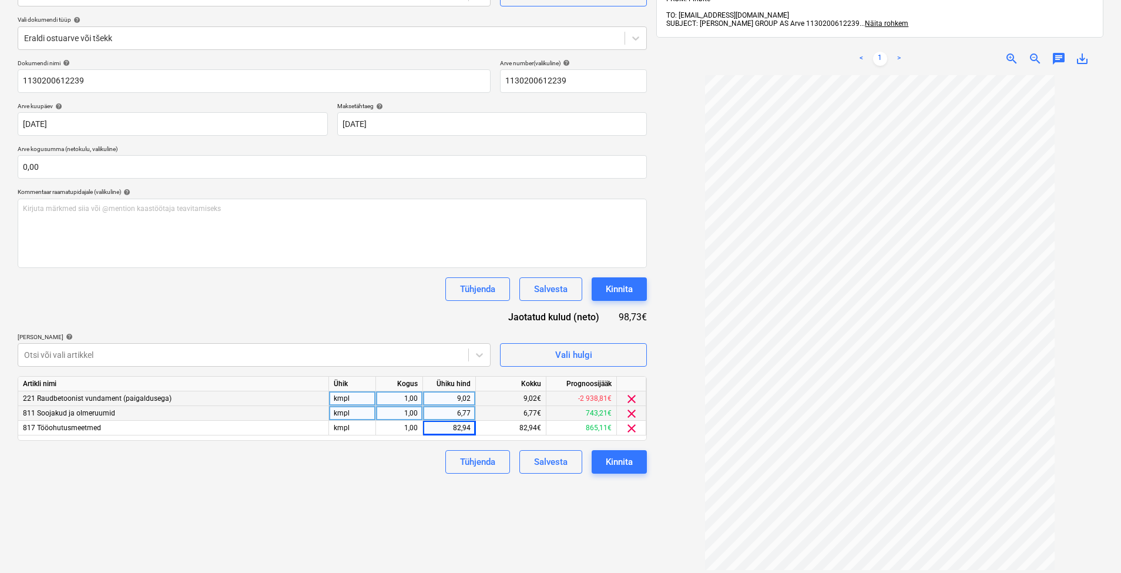
click at [405, 467] on div "Tühjenda Salvesta Kinnita" at bounding box center [332, 461] width 629 height 23
click at [462, 414] on div "6,77" at bounding box center [449, 413] width 43 height 15
click at [462, 429] on div "82,94" at bounding box center [449, 428] width 43 height 15
type input "6,77"
click at [394, 461] on div "Tühjenda Salvesta Kinnita" at bounding box center [332, 461] width 629 height 23
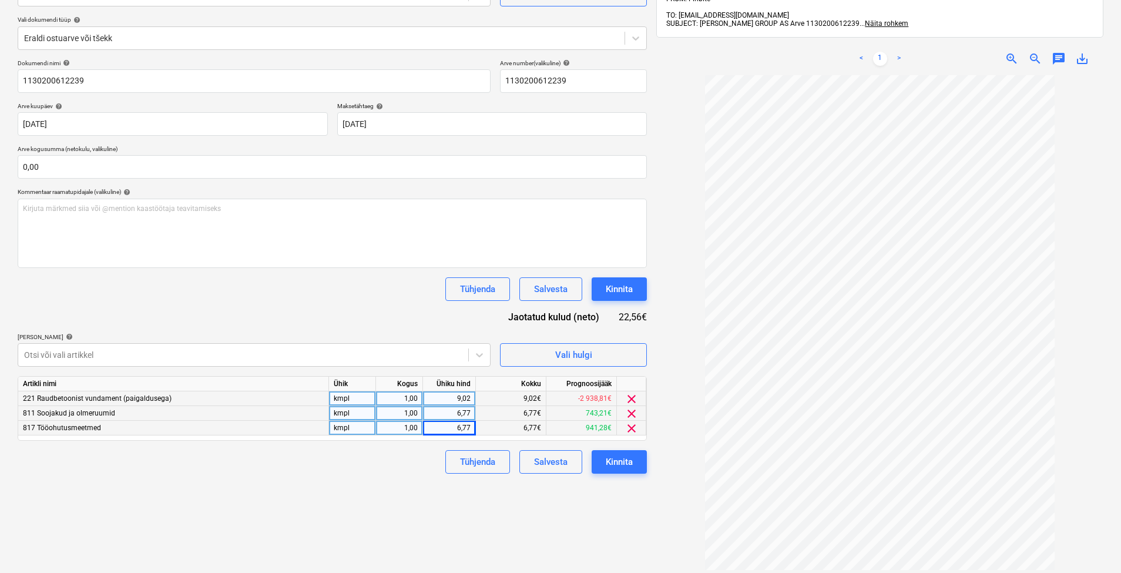
click at [459, 411] on div "6,77" at bounding box center [449, 413] width 43 height 15
type input "82,94"
click at [369, 508] on div "Failide konteerimine Vali ettevõte [PERSON_NAME] [PERSON_NAME] OÜ [PERSON_NAME]…" at bounding box center [332, 277] width 639 height 684
click at [607, 531] on div "Failide konteerimine Vali ettevõte [PERSON_NAME] [PERSON_NAME] OÜ [PERSON_NAME]…" at bounding box center [332, 277] width 639 height 684
click at [626, 461] on div "Kinnita" at bounding box center [619, 461] width 27 height 15
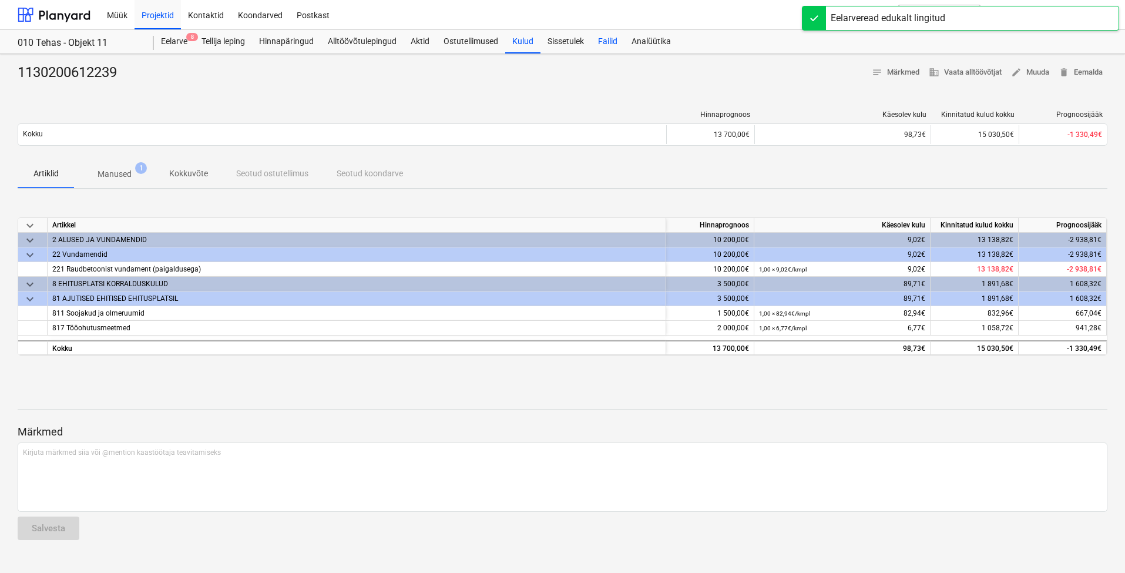
click at [623, 34] on div "Failid" at bounding box center [607, 41] width 33 height 23
